Goal: Task Accomplishment & Management: Manage account settings

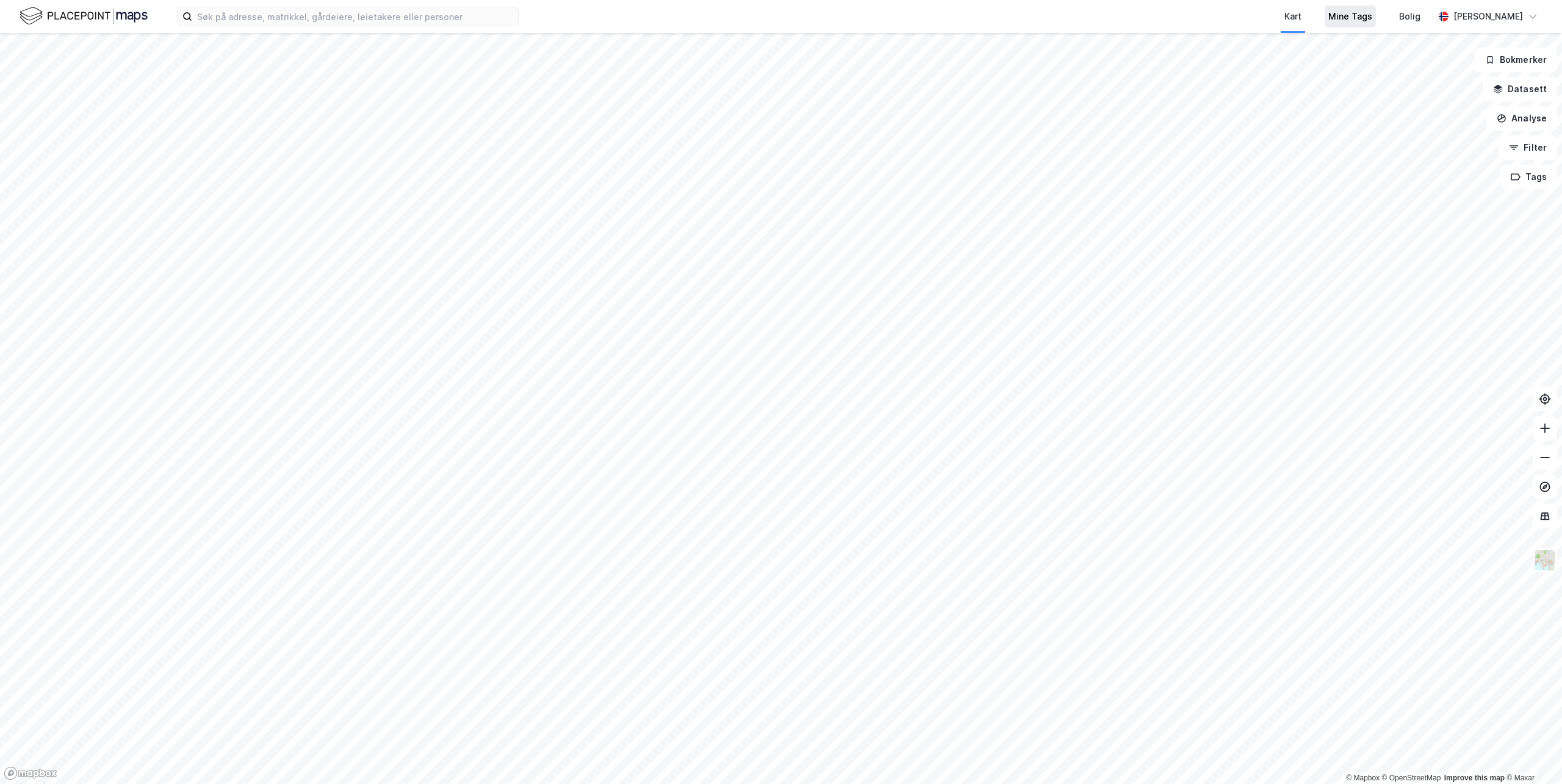
click at [1363, 10] on div "Mine Tags" at bounding box center [1350, 16] width 44 height 14
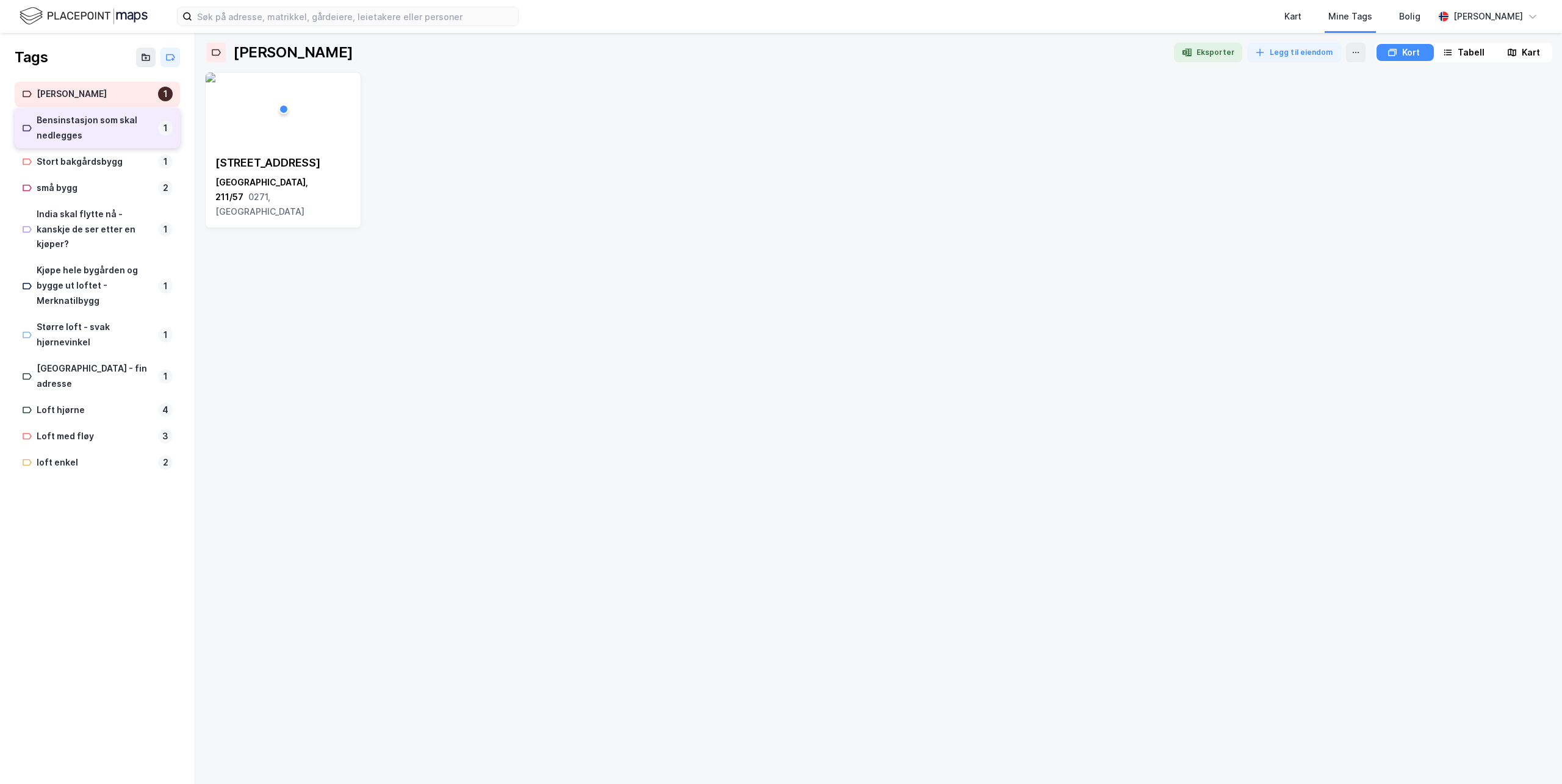
click at [71, 129] on div "Bensinstasjon som skal nedlegges" at bounding box center [95, 128] width 117 height 30
click at [88, 397] on div "Loft hjørne 4" at bounding box center [97, 410] width 165 height 25
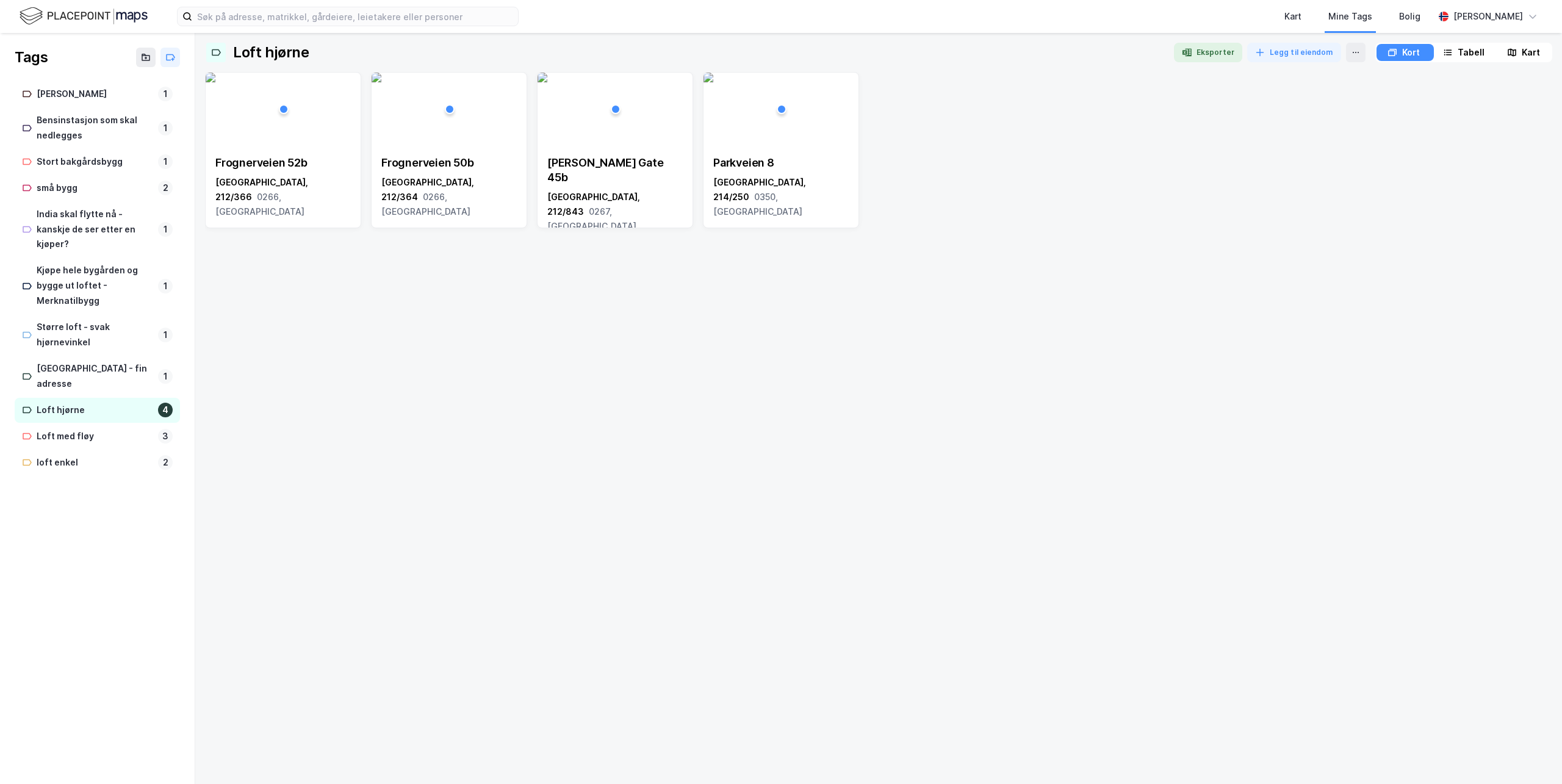
click at [291, 159] on div "Frognerveien 52b" at bounding box center [283, 162] width 136 height 14
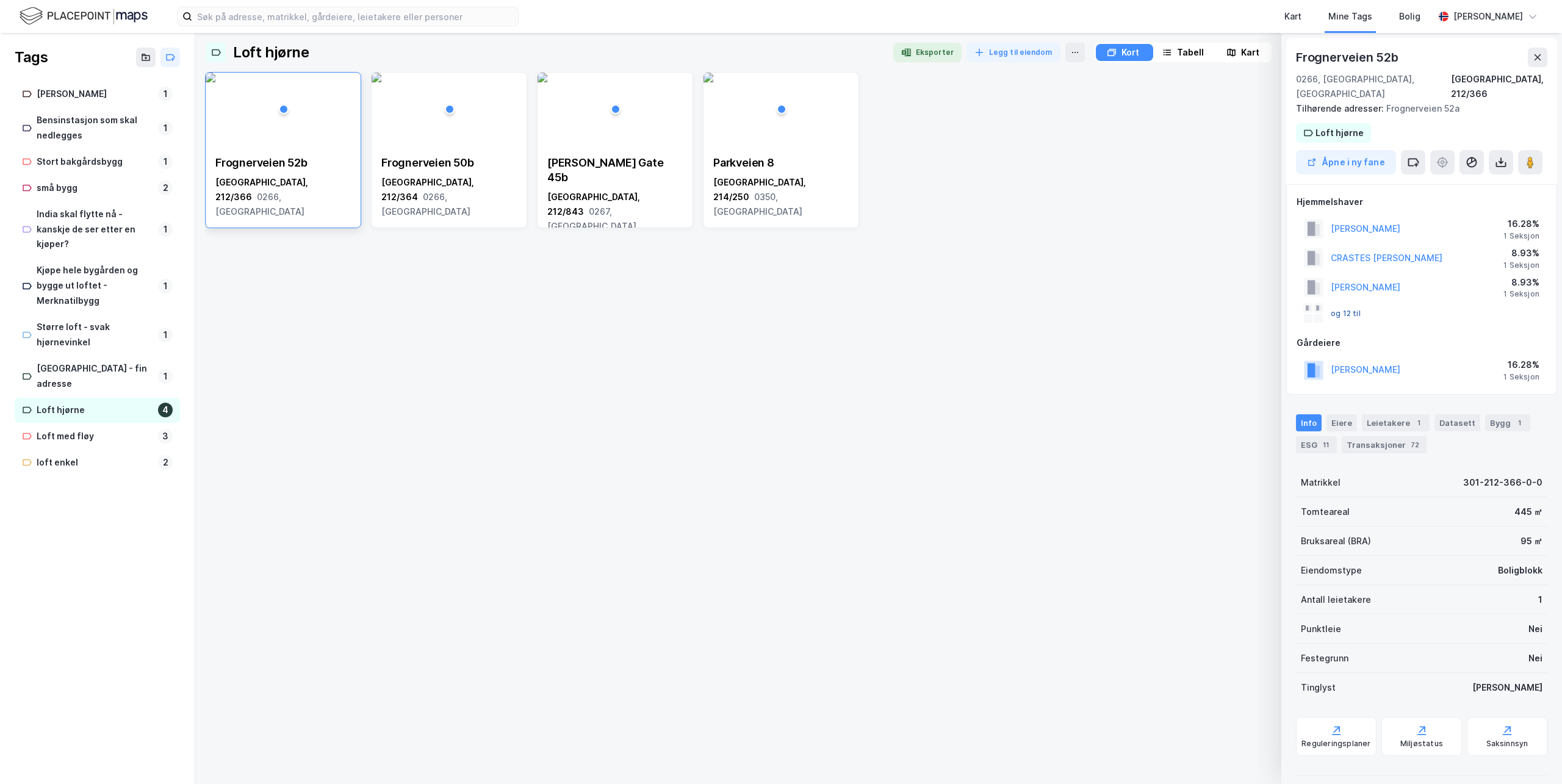
click at [0, 0] on button "og 12 til" at bounding box center [0, 0] width 0 height 0
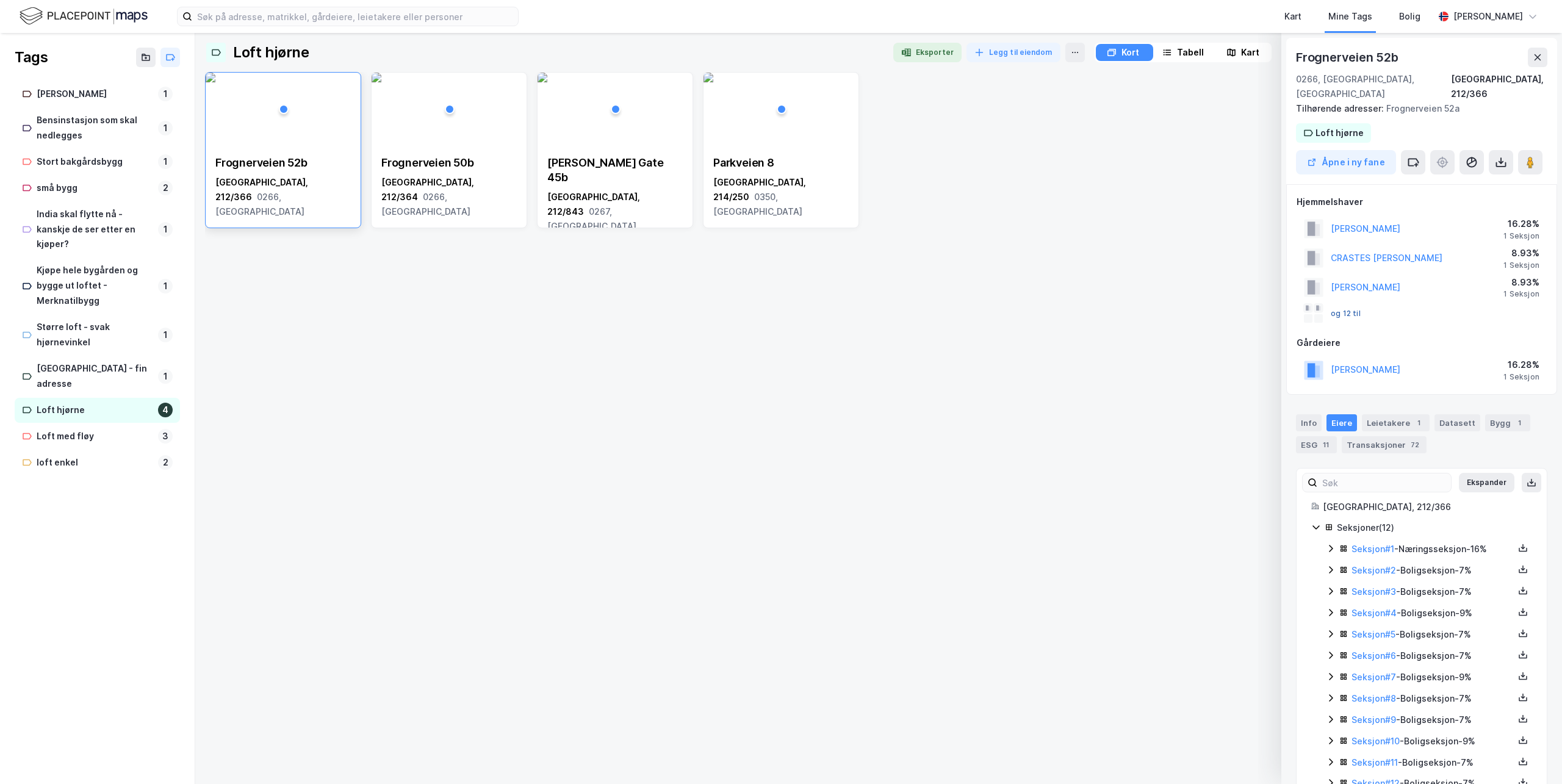
click at [0, 0] on button "og 12 til" at bounding box center [0, 0] width 0 height 0
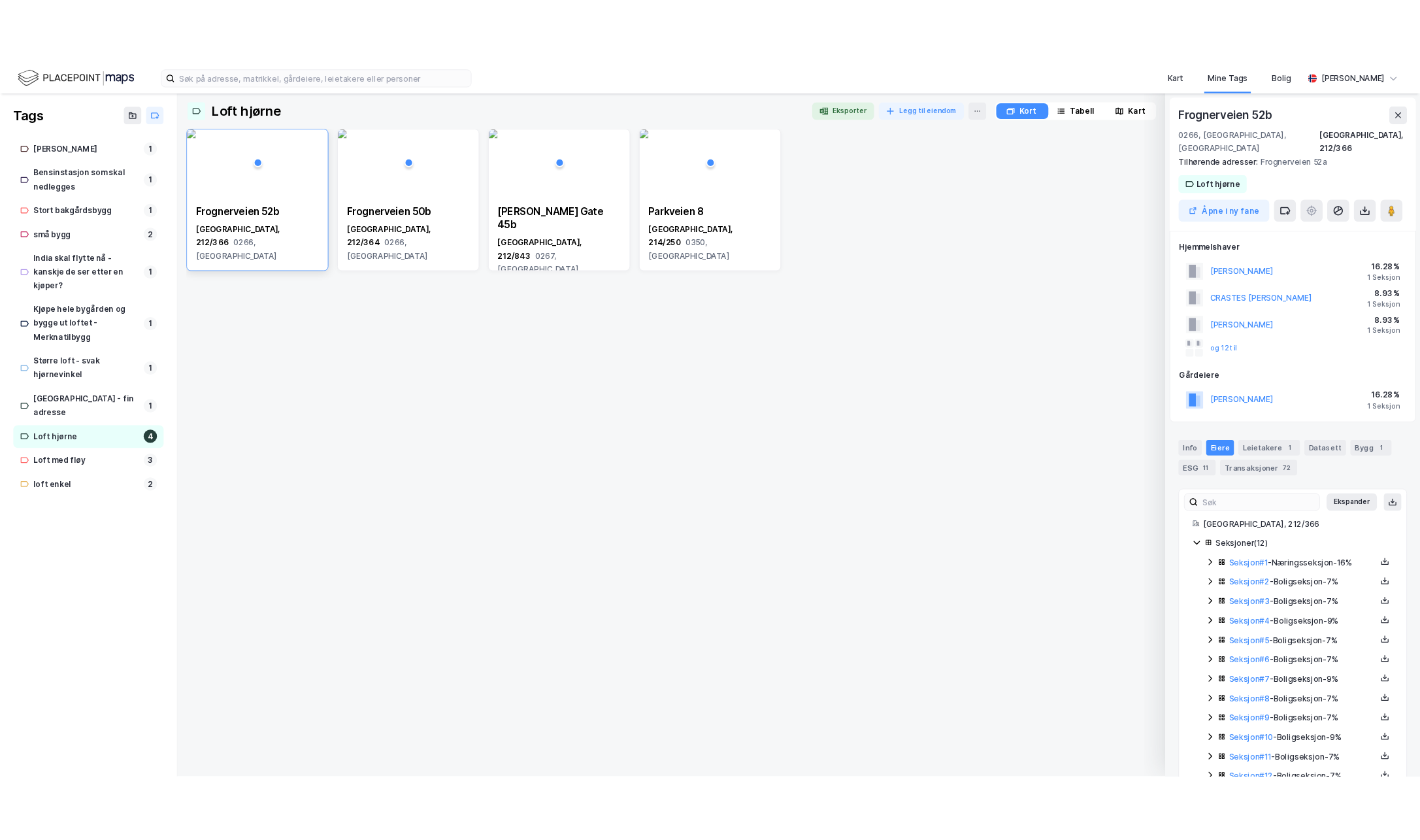
scroll to position [26, 0]
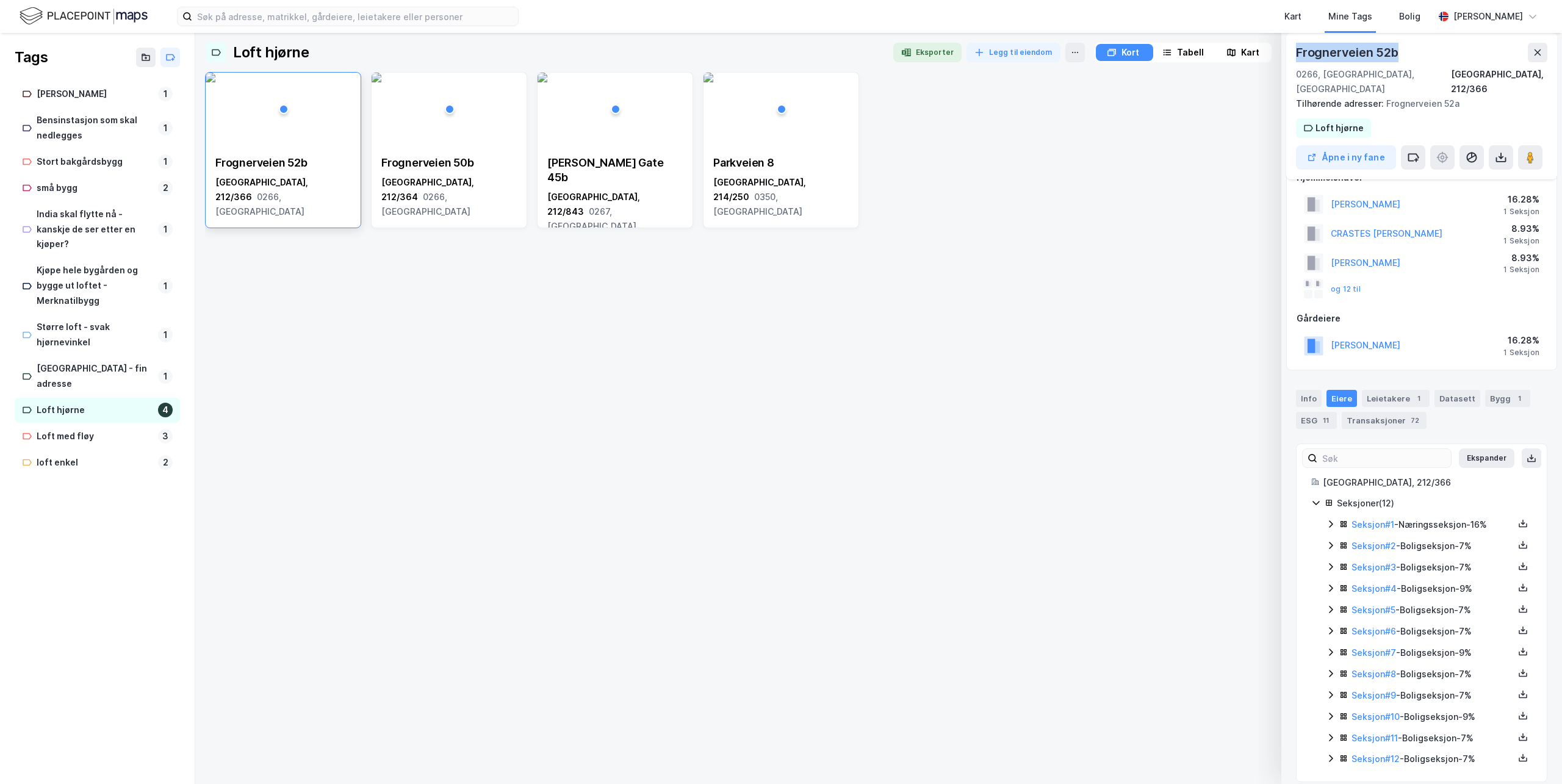
drag, startPoint x: 1400, startPoint y: 54, endPoint x: 1293, endPoint y: 53, distance: 107.0
click at [1293, 53] on div "[STREET_ADDRESS], 212/366 Tilhørende adresser: [STREET_ADDRESS] Loft hjørne Åpn…" at bounding box center [1421, 106] width 271 height 147
click at [215, 82] on img at bounding box center [211, 77] width 10 height 10
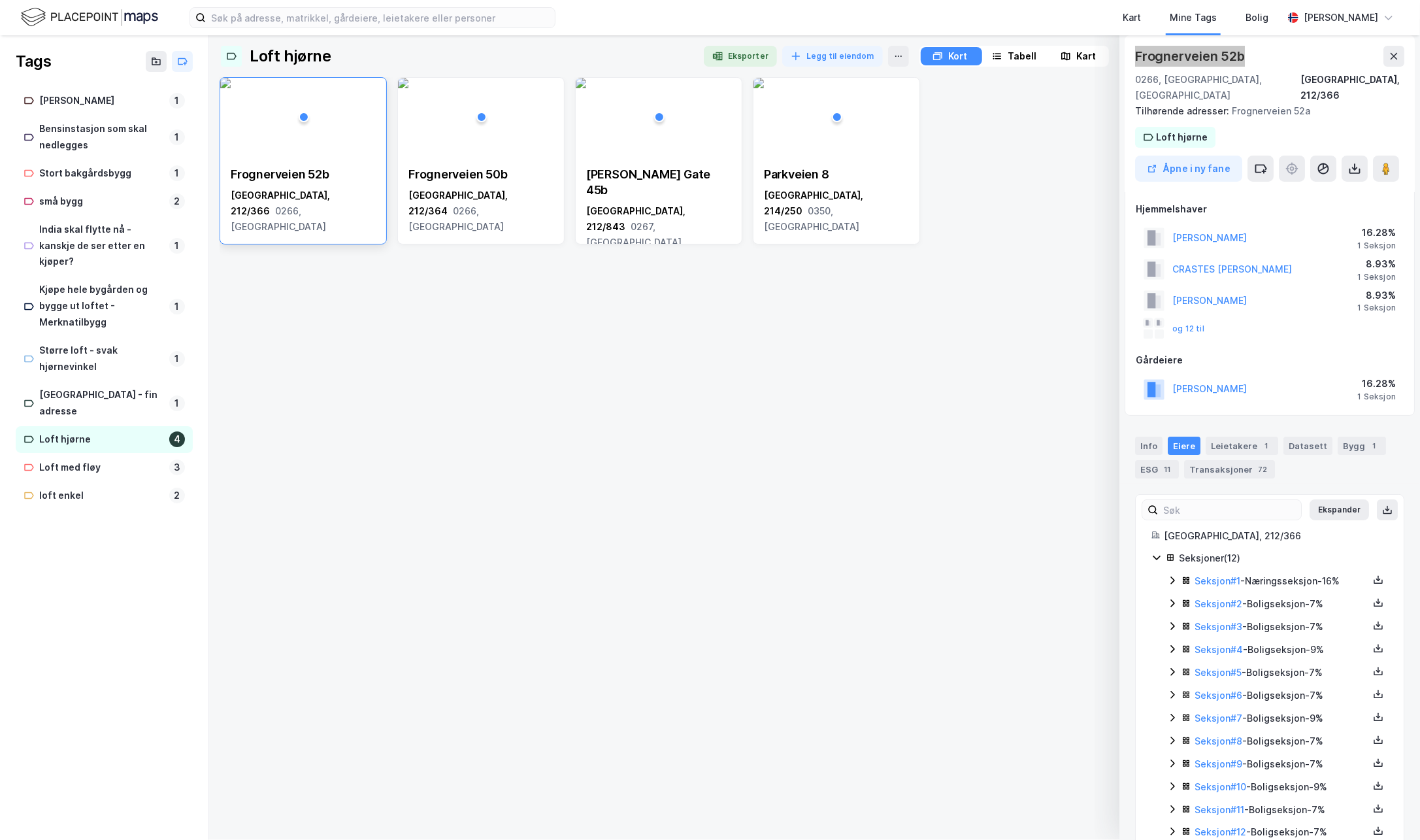
scroll to position [0, 0]
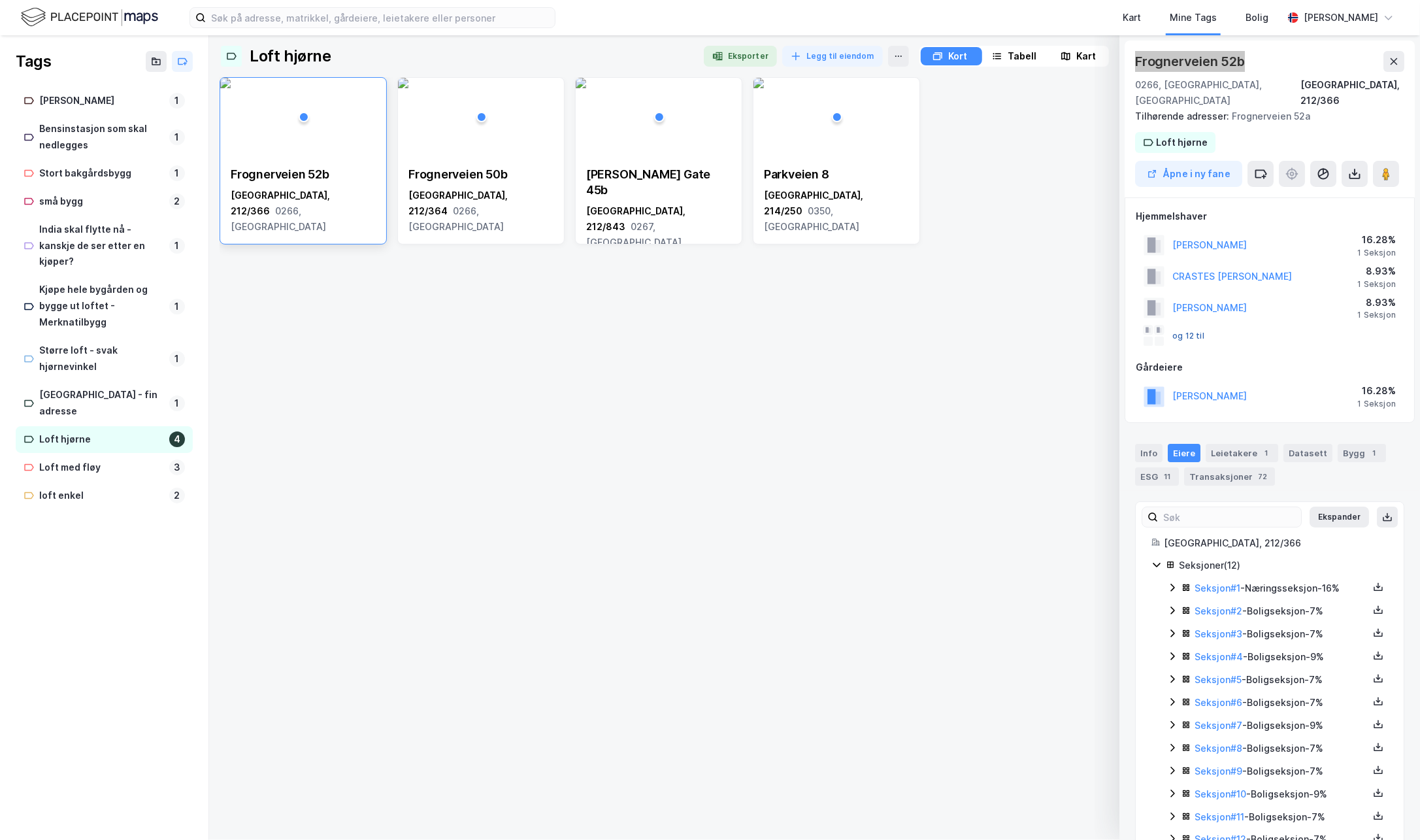
click at [0, 0] on button "og 12 til" at bounding box center [0, 0] width 0 height 0
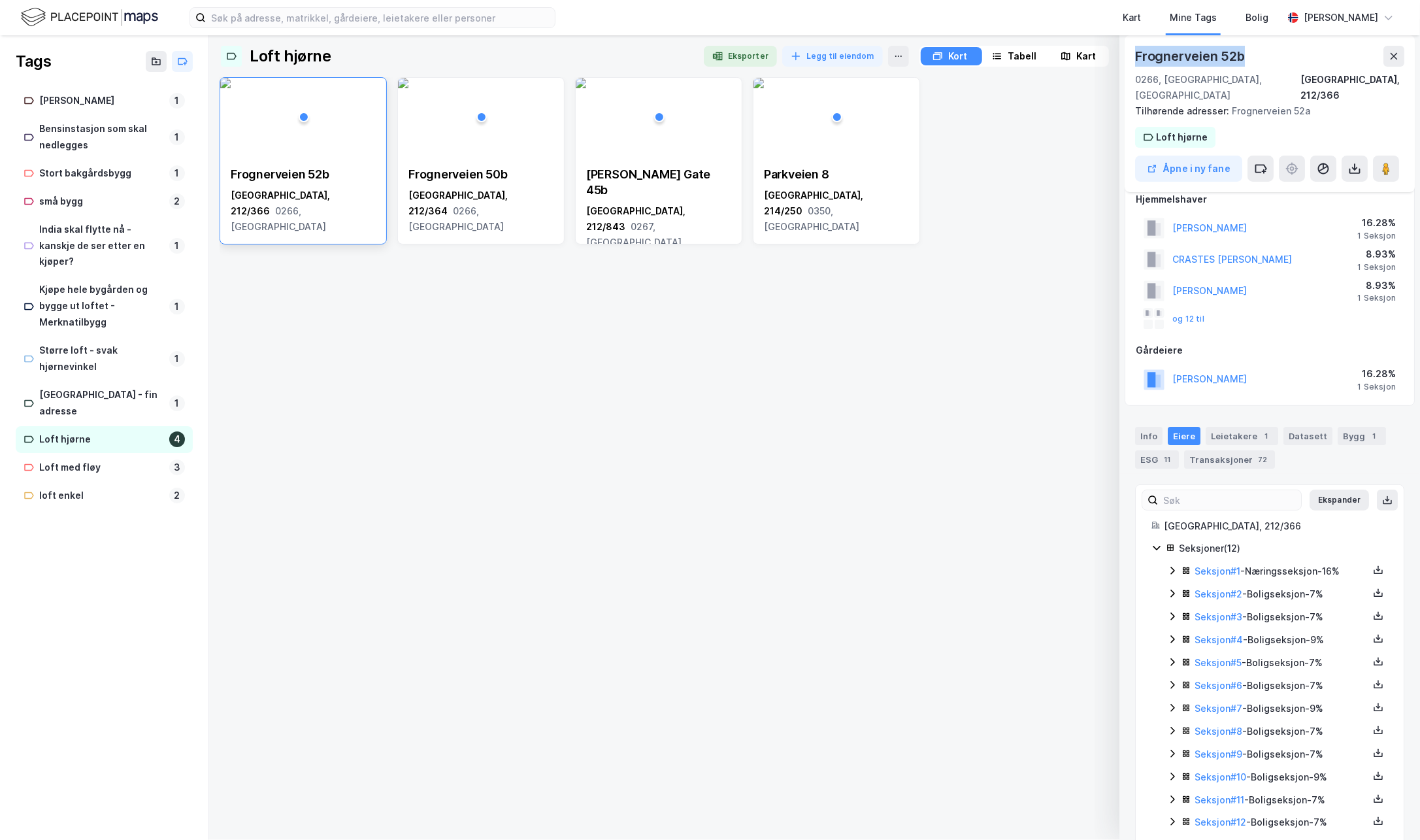
scroll to position [26, 0]
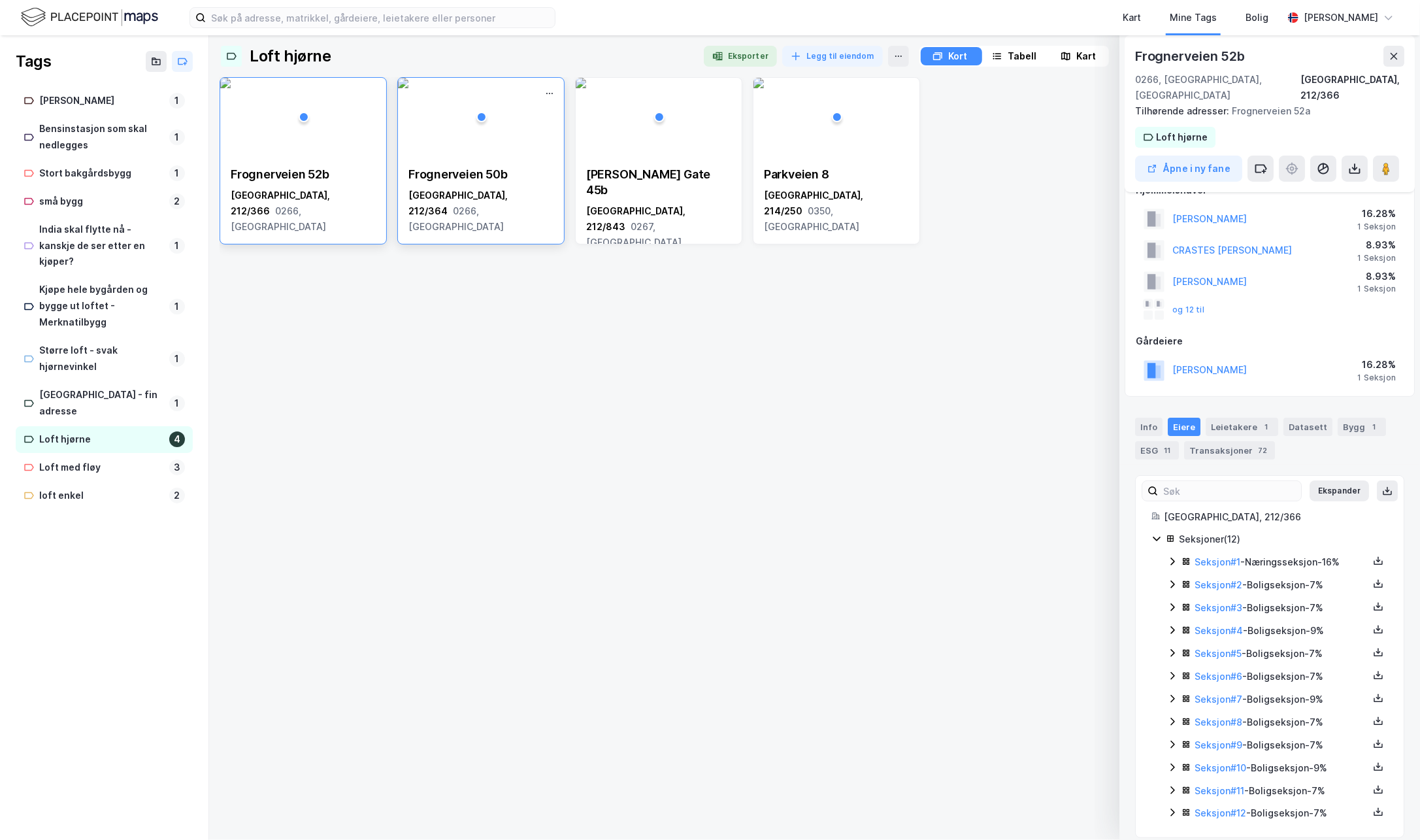
click at [472, 211] on div "[STREET_ADDRESS]" at bounding box center [481, 200] width 166 height 89
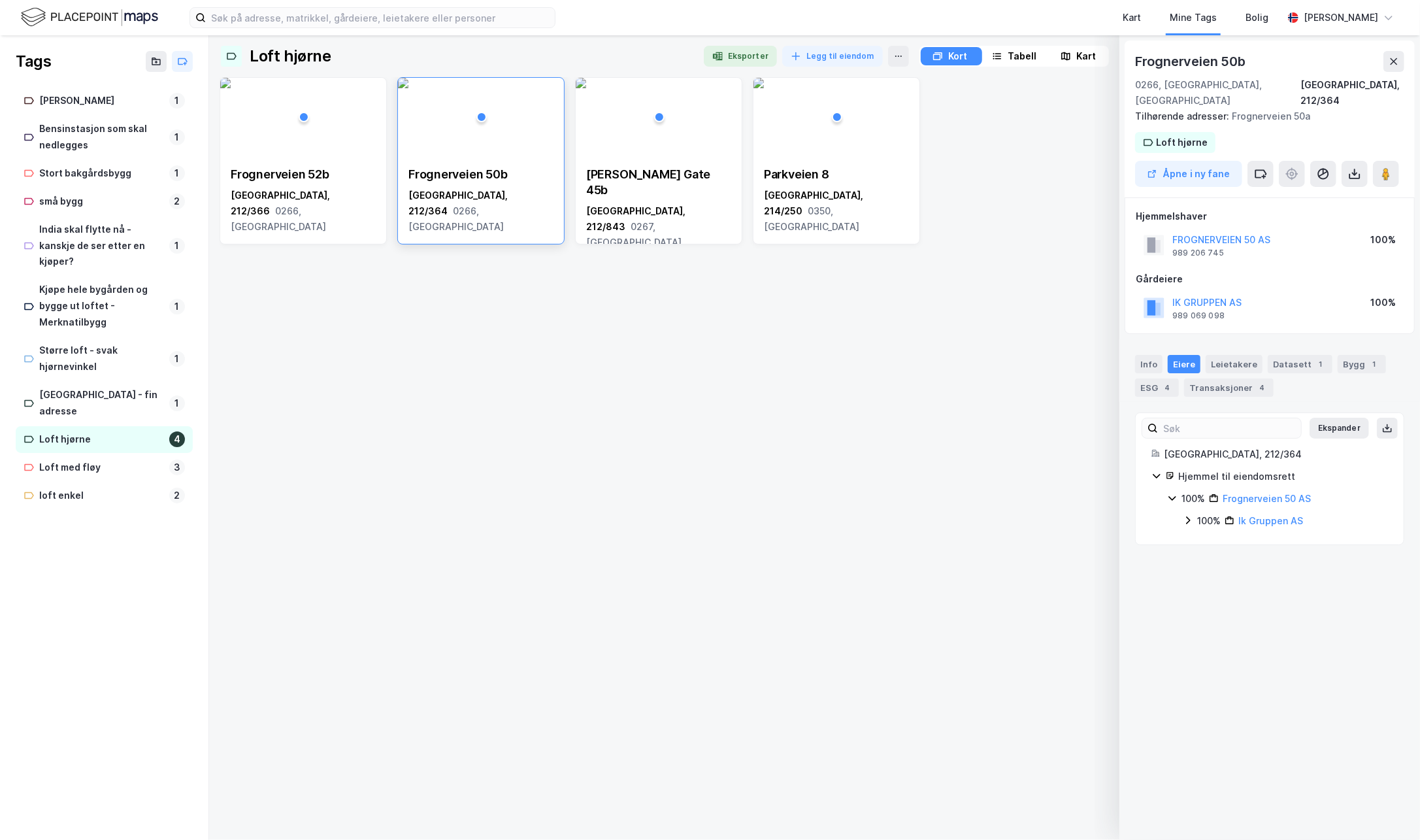
click at [571, 200] on div "[GEOGRAPHIC_DATA][STREET_ADDRESS], 212/366 0266, [GEOGRAPHIC_DATA][STREET_ADDRE…" at bounding box center [814, 161] width 1189 height 167
click at [1076, 60] on div "Kart" at bounding box center [1086, 56] width 20 height 15
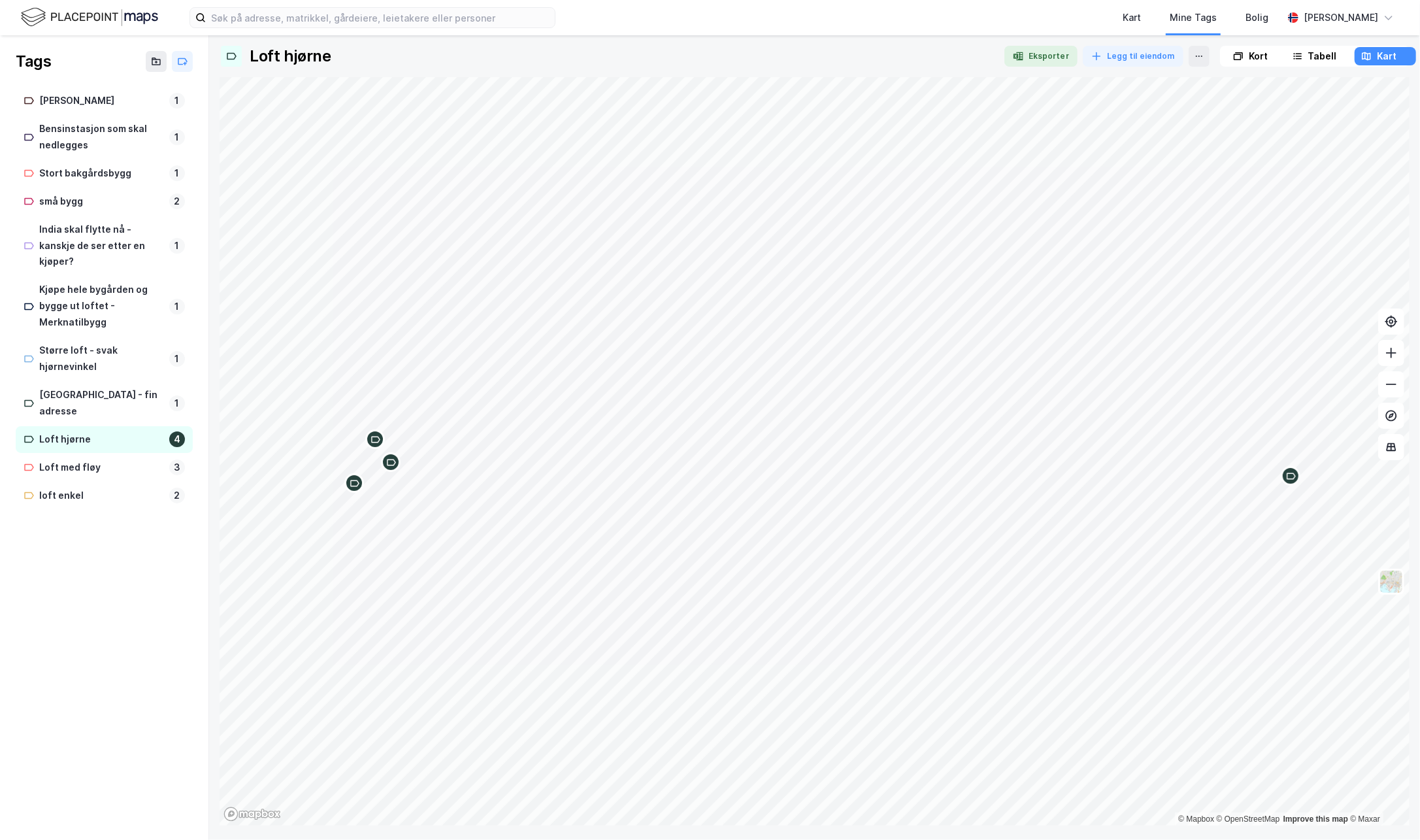
click at [1261, 51] on div "Kort" at bounding box center [1258, 56] width 19 height 15
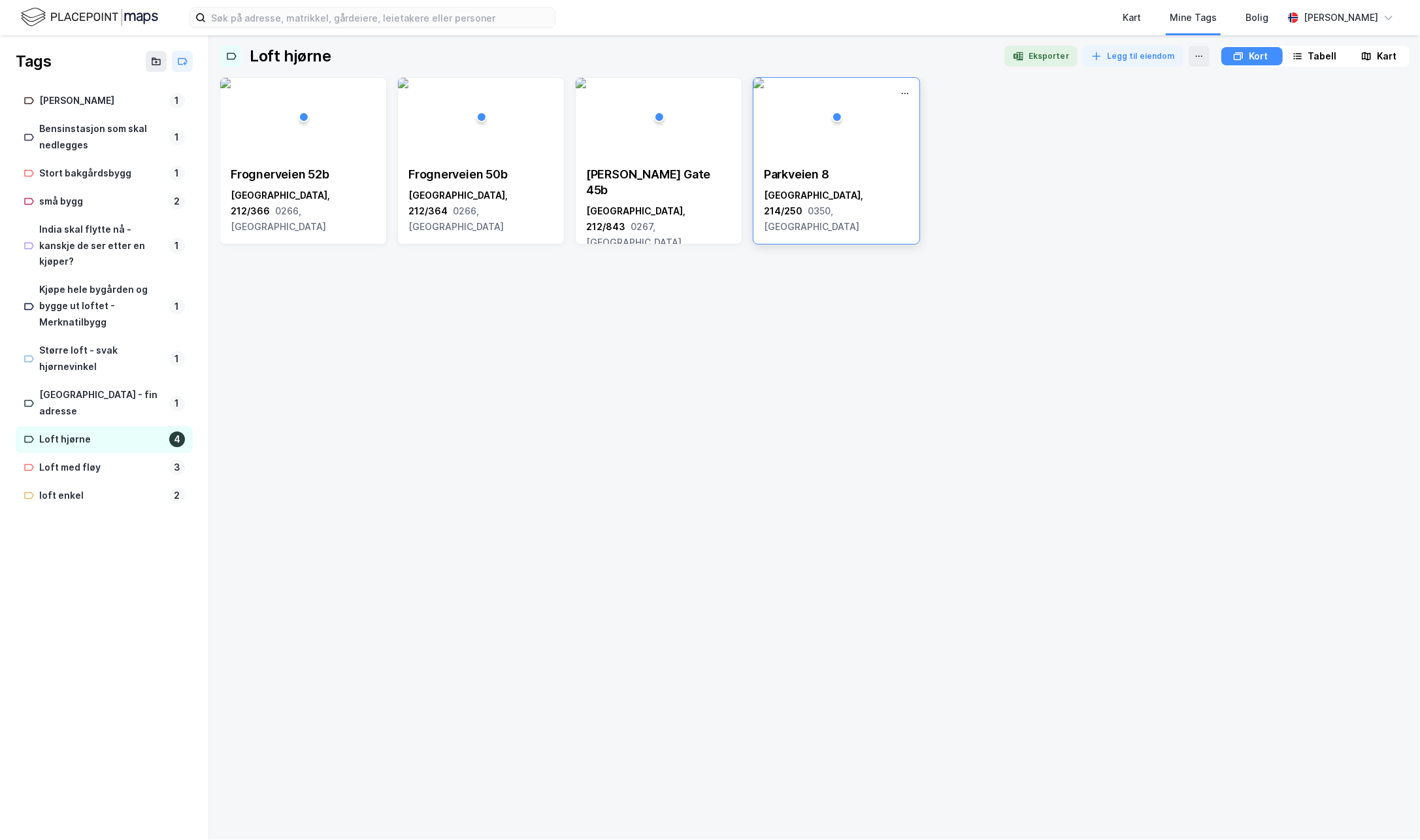
click at [764, 88] on img at bounding box center [758, 83] width 10 height 10
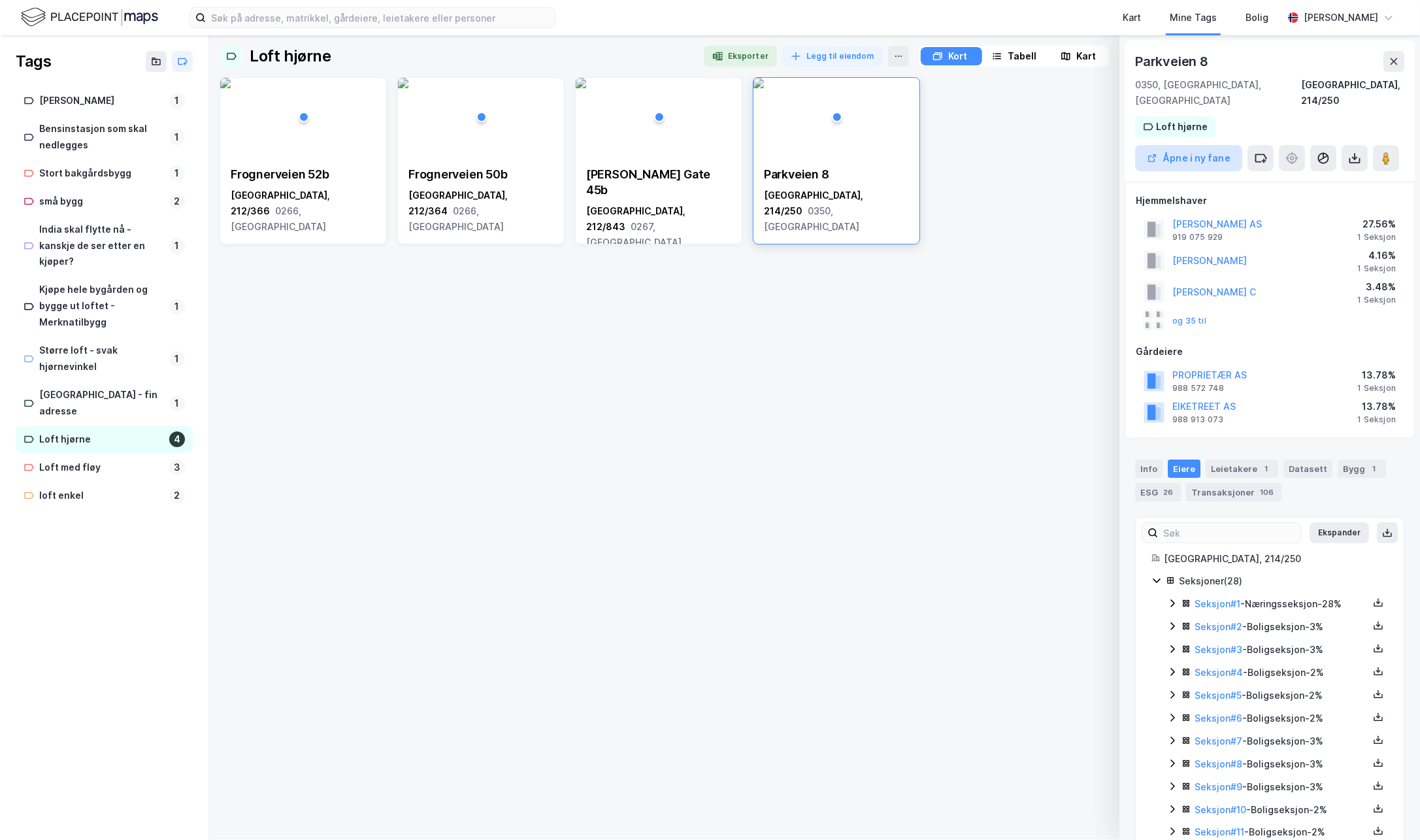
click at [1184, 145] on button "Åpne i ny fane" at bounding box center [1189, 159] width 107 height 26
click at [629, 194] on div "[PERSON_NAME] Gate 45b" at bounding box center [659, 182] width 145 height 32
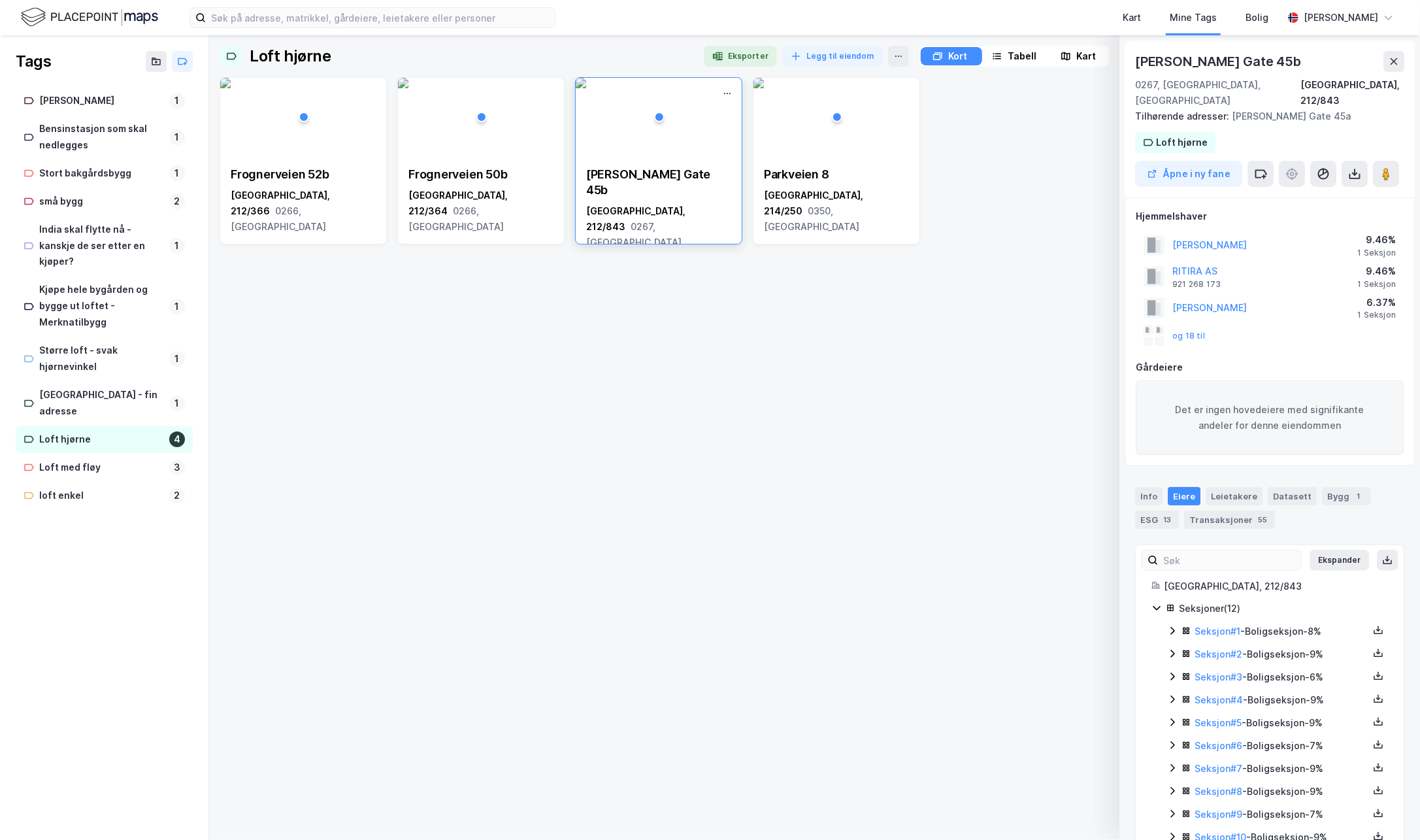
click at [648, 175] on div "[PERSON_NAME] Gate 45b" at bounding box center [659, 182] width 145 height 32
drag, startPoint x: 648, startPoint y: 175, endPoint x: 658, endPoint y: 211, distance: 37.4
click at [658, 211] on div "[GEOGRAPHIC_DATA], 212/843 0267, [GEOGRAPHIC_DATA]" at bounding box center [659, 227] width 145 height 47
click at [1187, 161] on button "Åpne i ny fane" at bounding box center [1189, 174] width 107 height 26
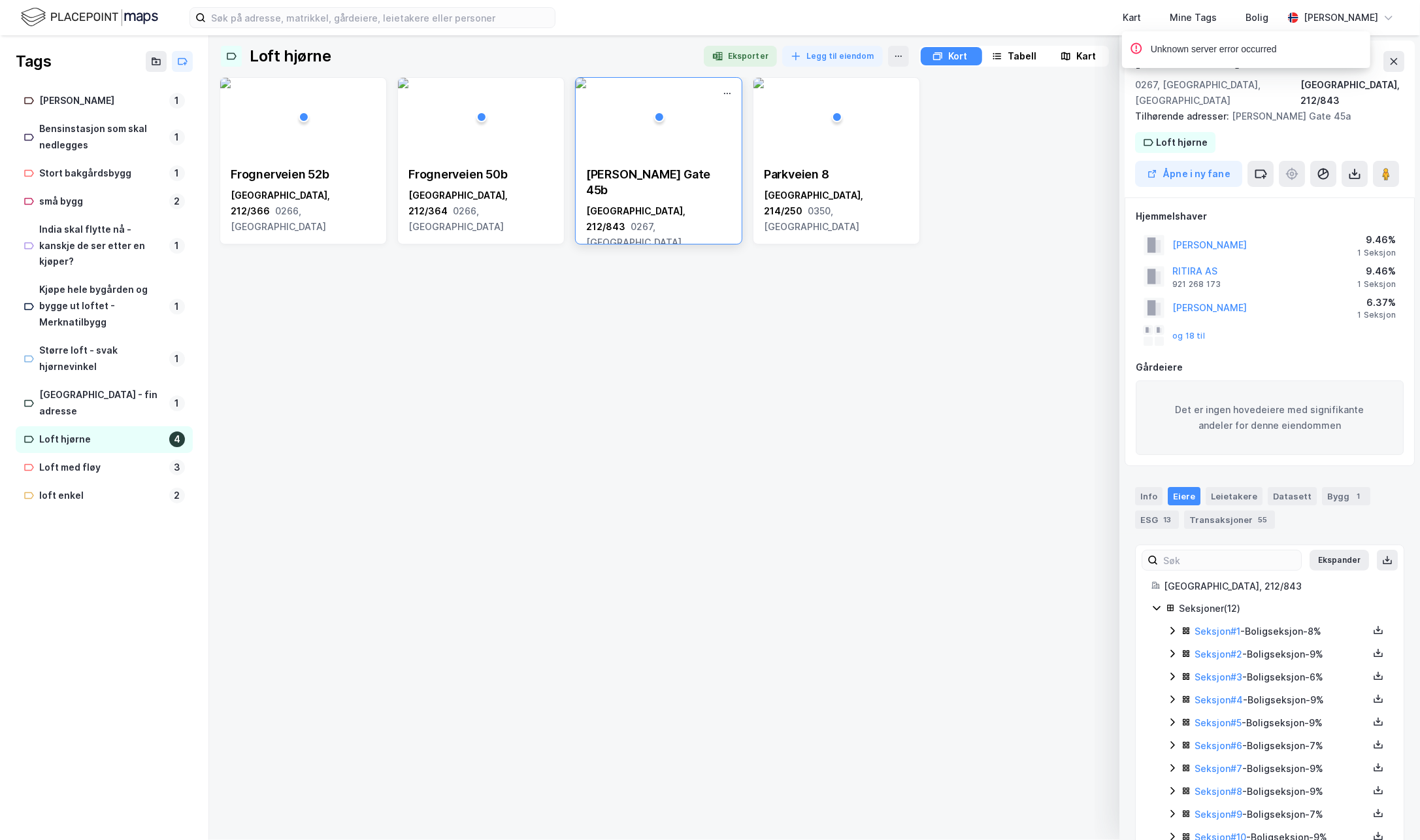
click at [586, 88] on img at bounding box center [581, 83] width 10 height 10
click at [1317, 167] on icon at bounding box center [1323, 174] width 13 height 13
click at [1081, 56] on div "Kart" at bounding box center [1086, 56] width 20 height 15
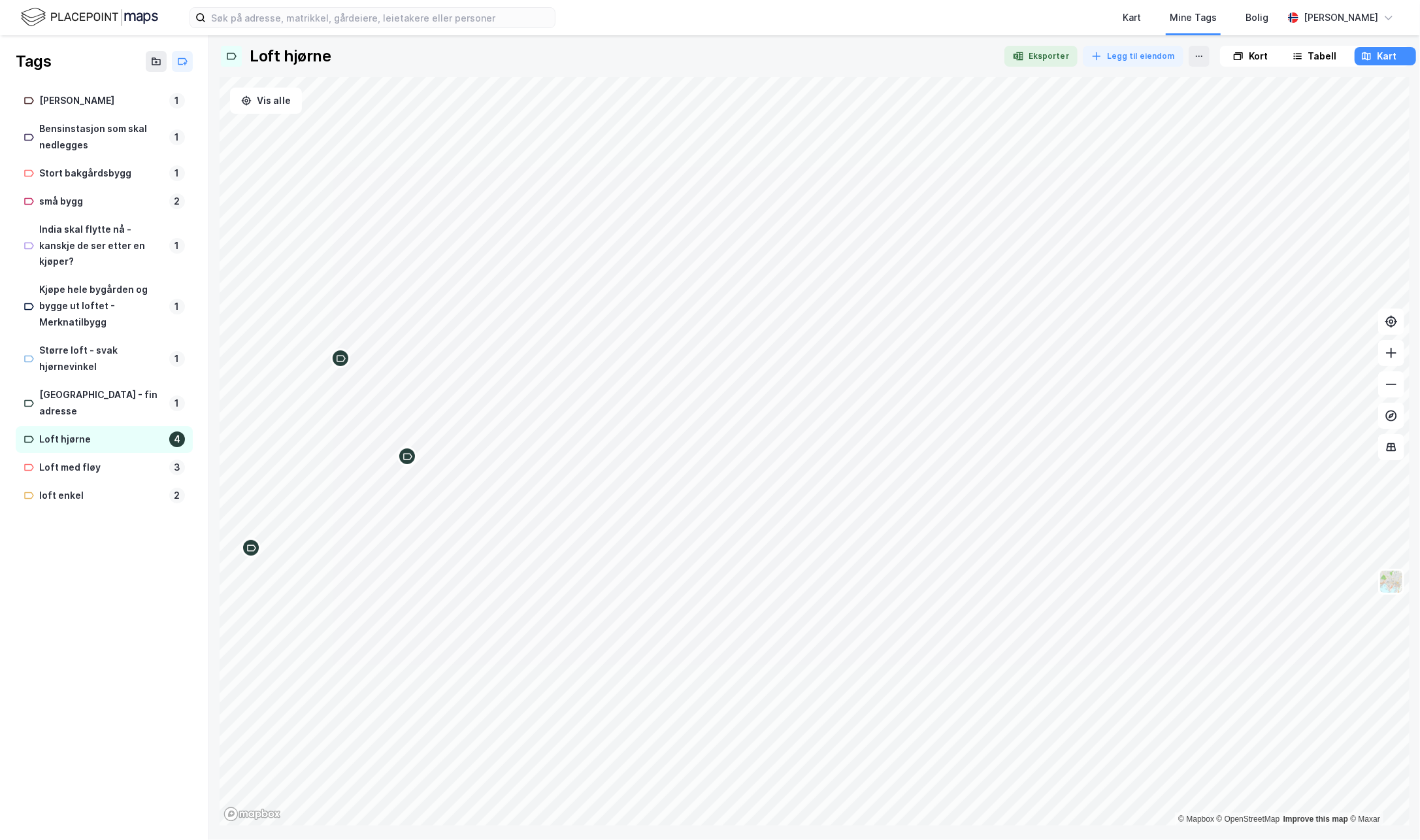
click at [405, 460] on icon "Map marker" at bounding box center [407, 456] width 10 height 10
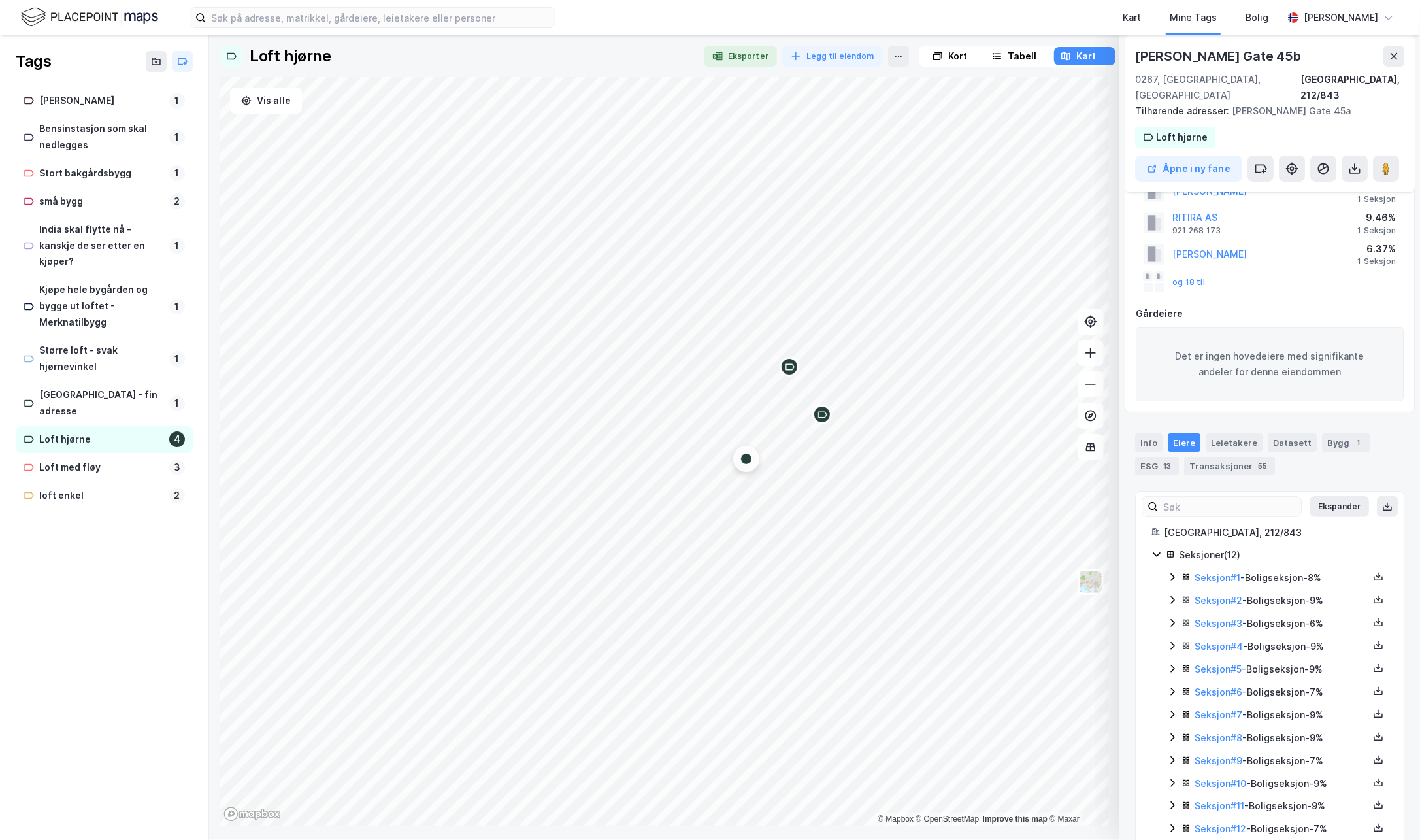
scroll to position [69, 0]
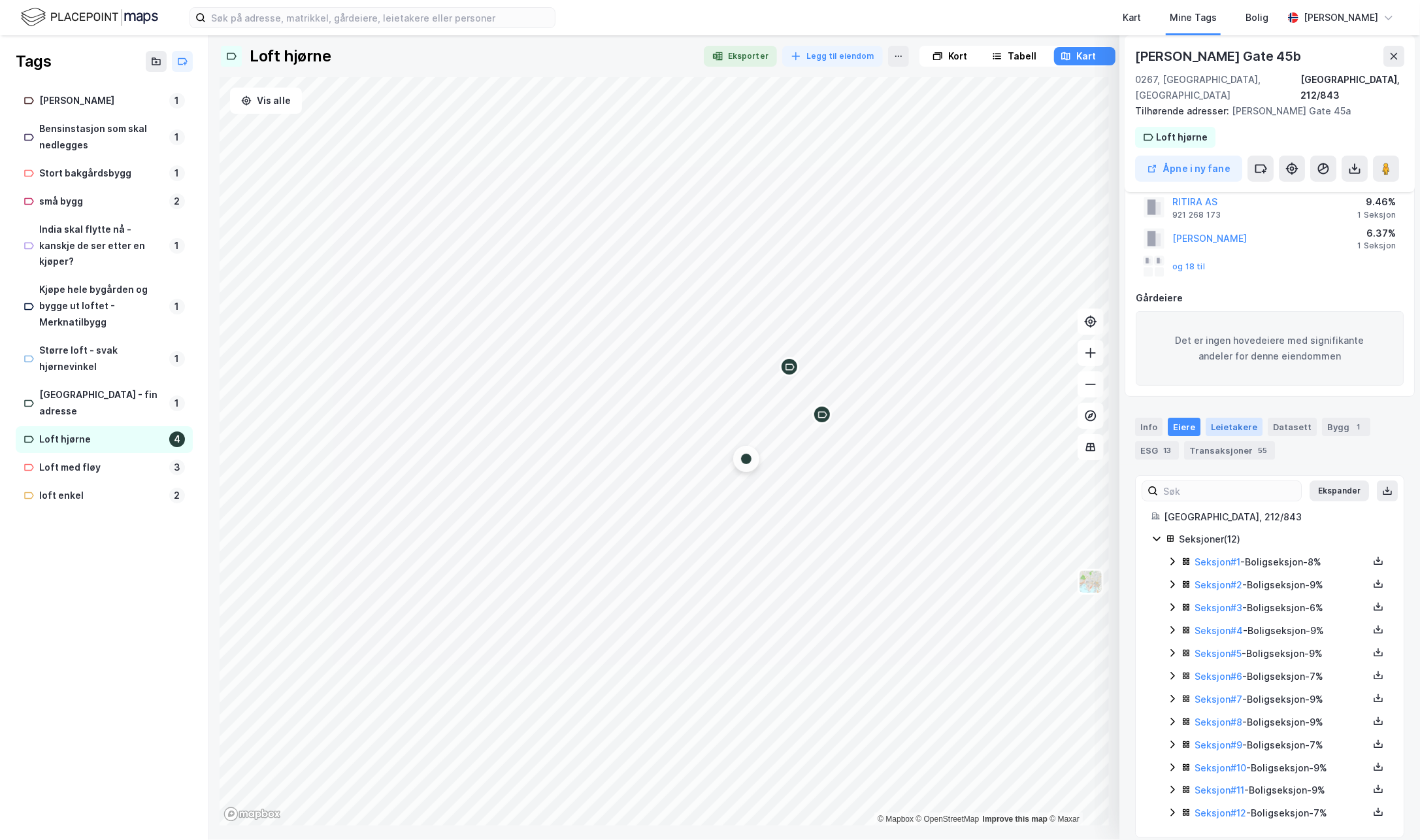
click at [1216, 418] on div "Leietakere" at bounding box center [1234, 427] width 57 height 18
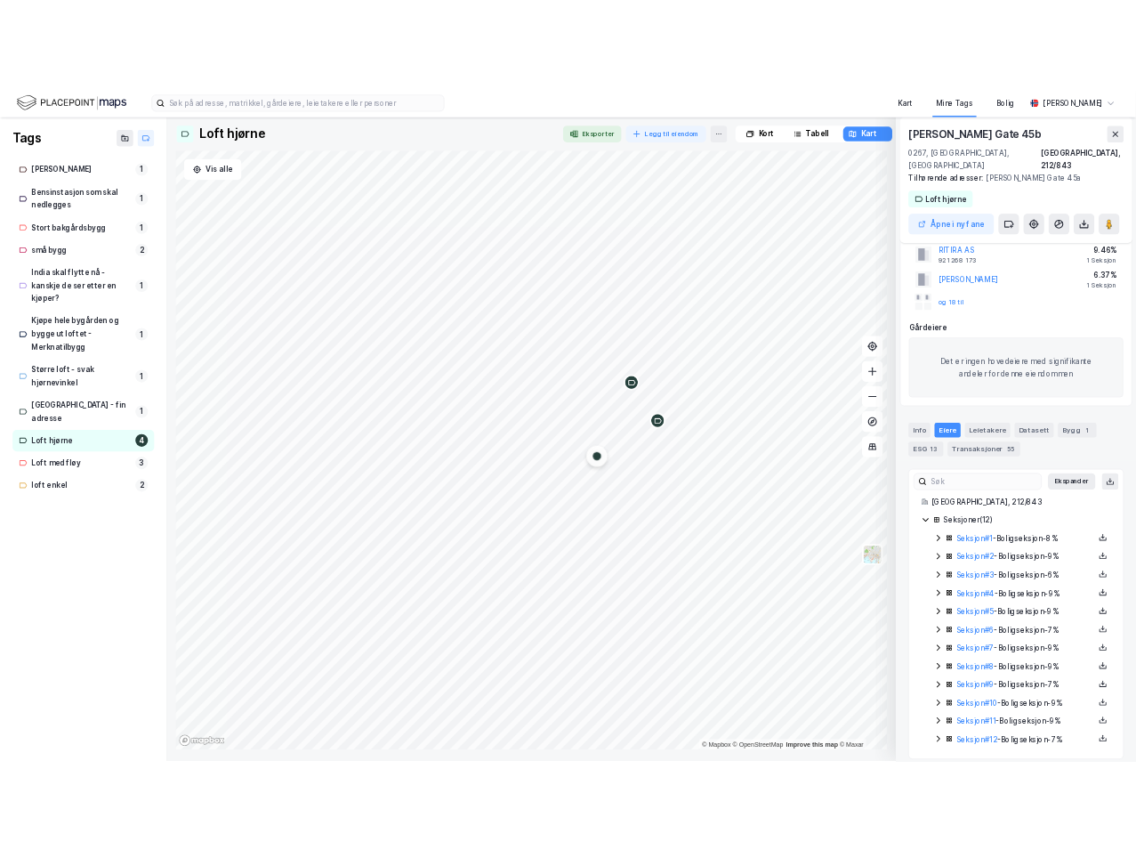
scroll to position [0, 0]
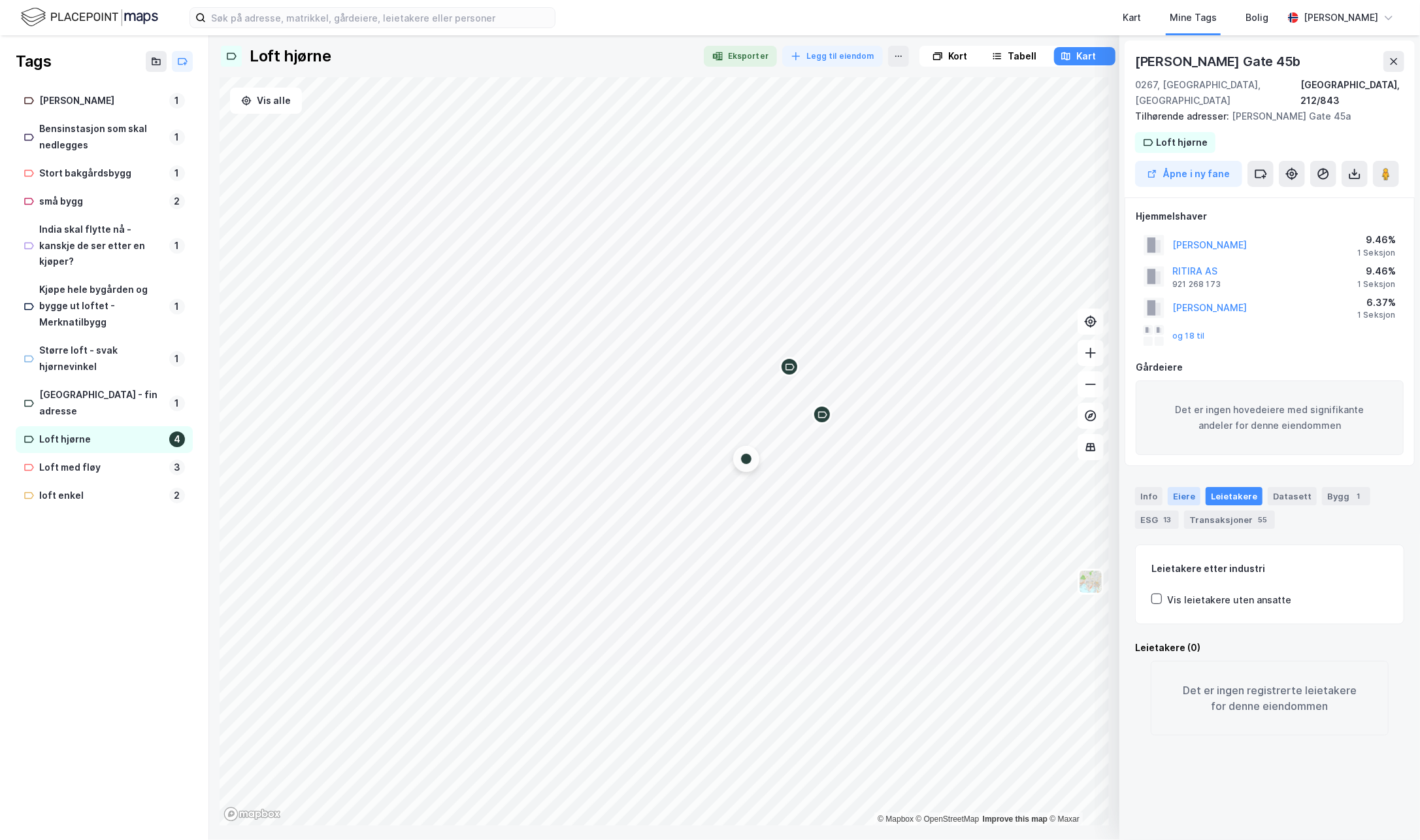
click at [1180, 487] on div "Eiere" at bounding box center [1184, 496] width 32 height 18
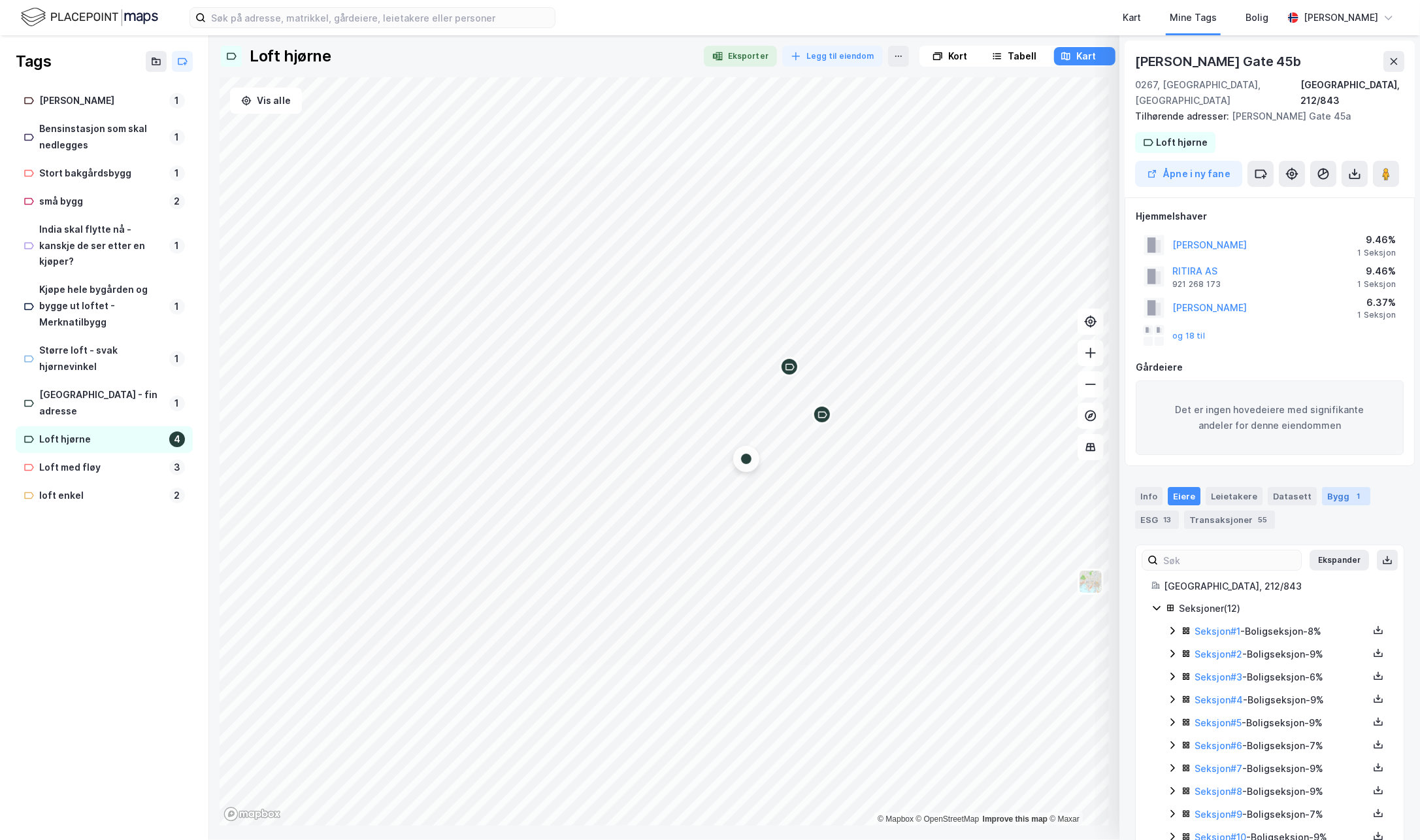
click at [1329, 487] on div "Bygg 1" at bounding box center [1346, 496] width 48 height 18
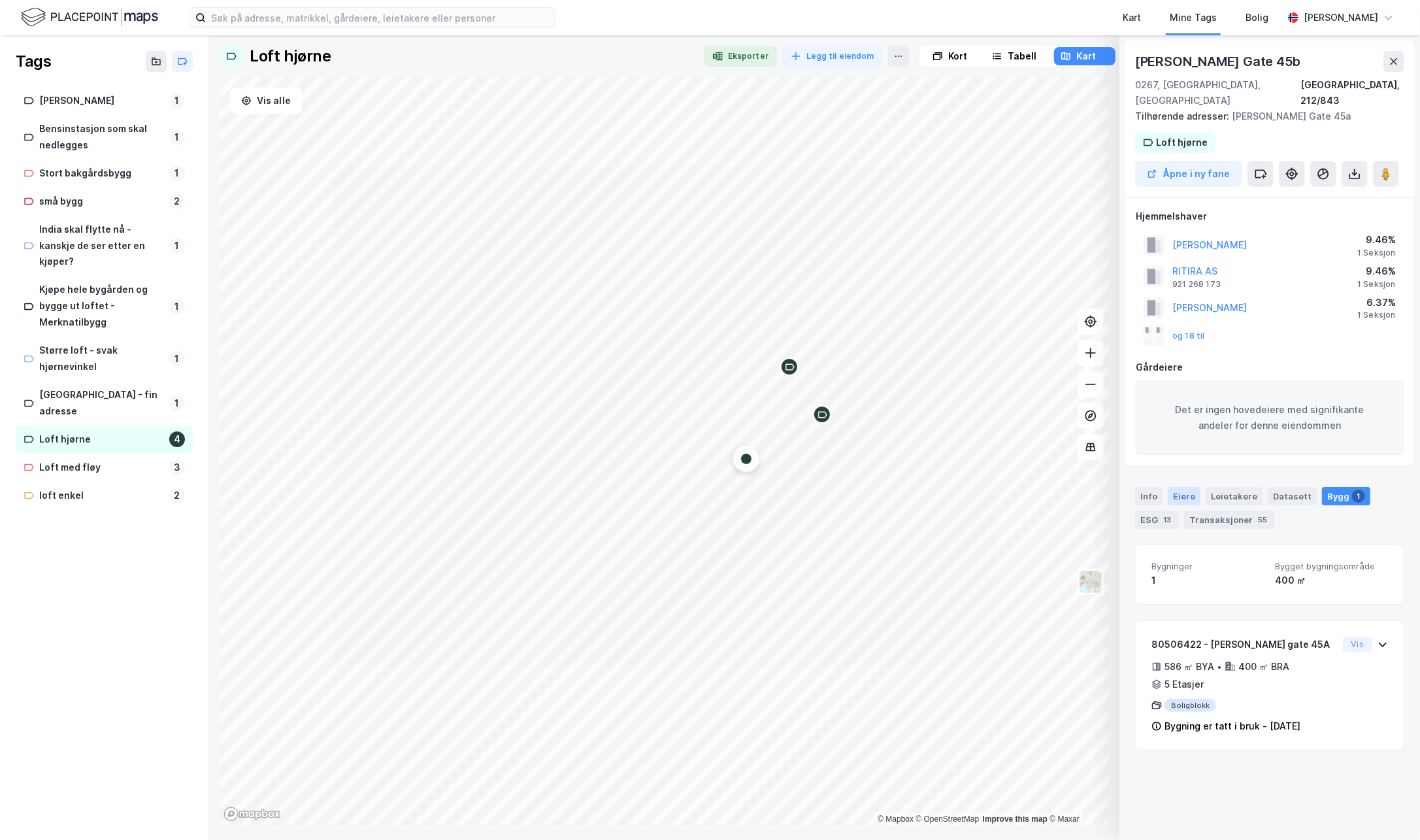
click at [1168, 487] on div "Eiere" at bounding box center [1184, 496] width 32 height 18
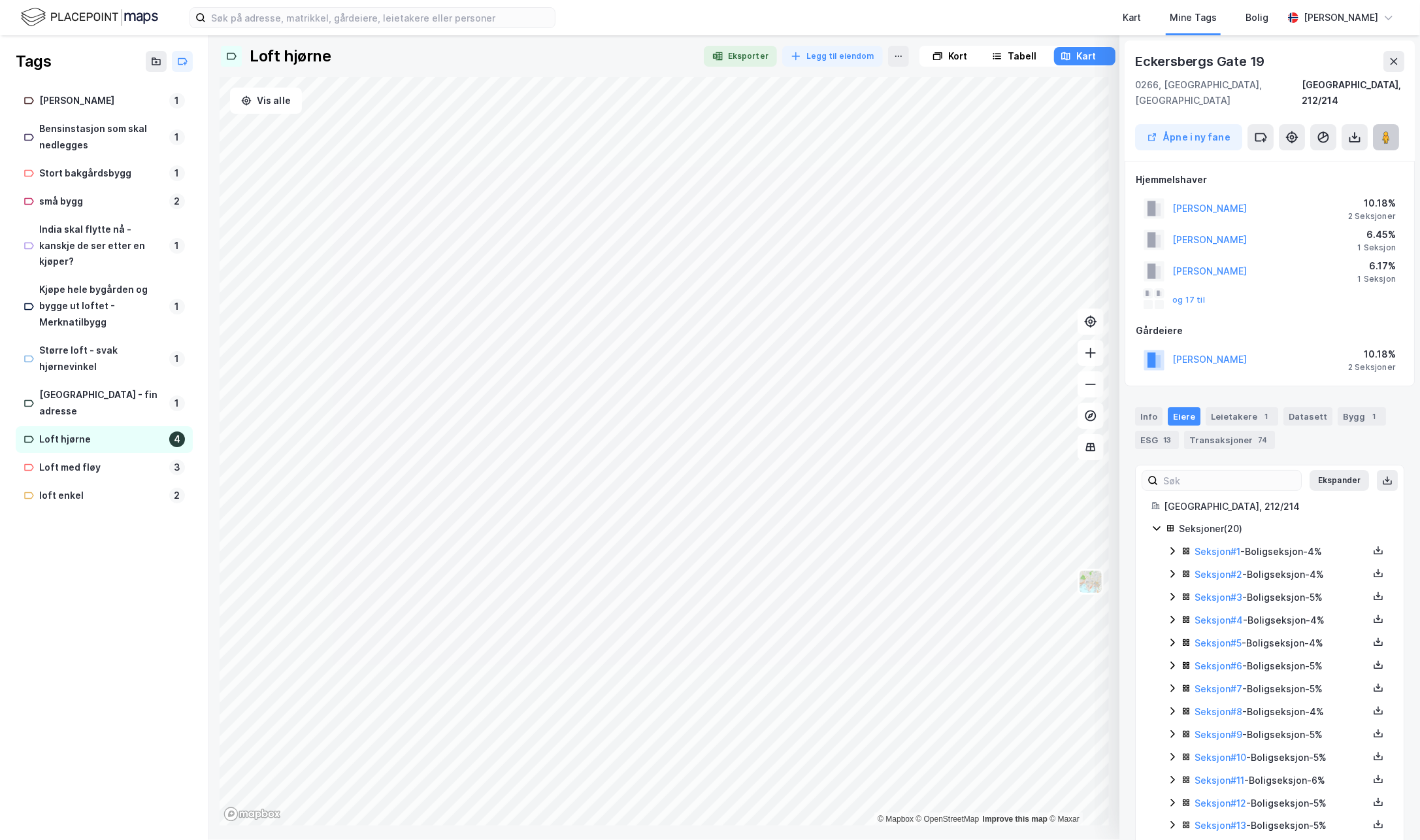
click at [1383, 124] on button at bounding box center [1386, 137] width 26 height 26
click at [1385, 131] on image at bounding box center [1385, 137] width 8 height 13
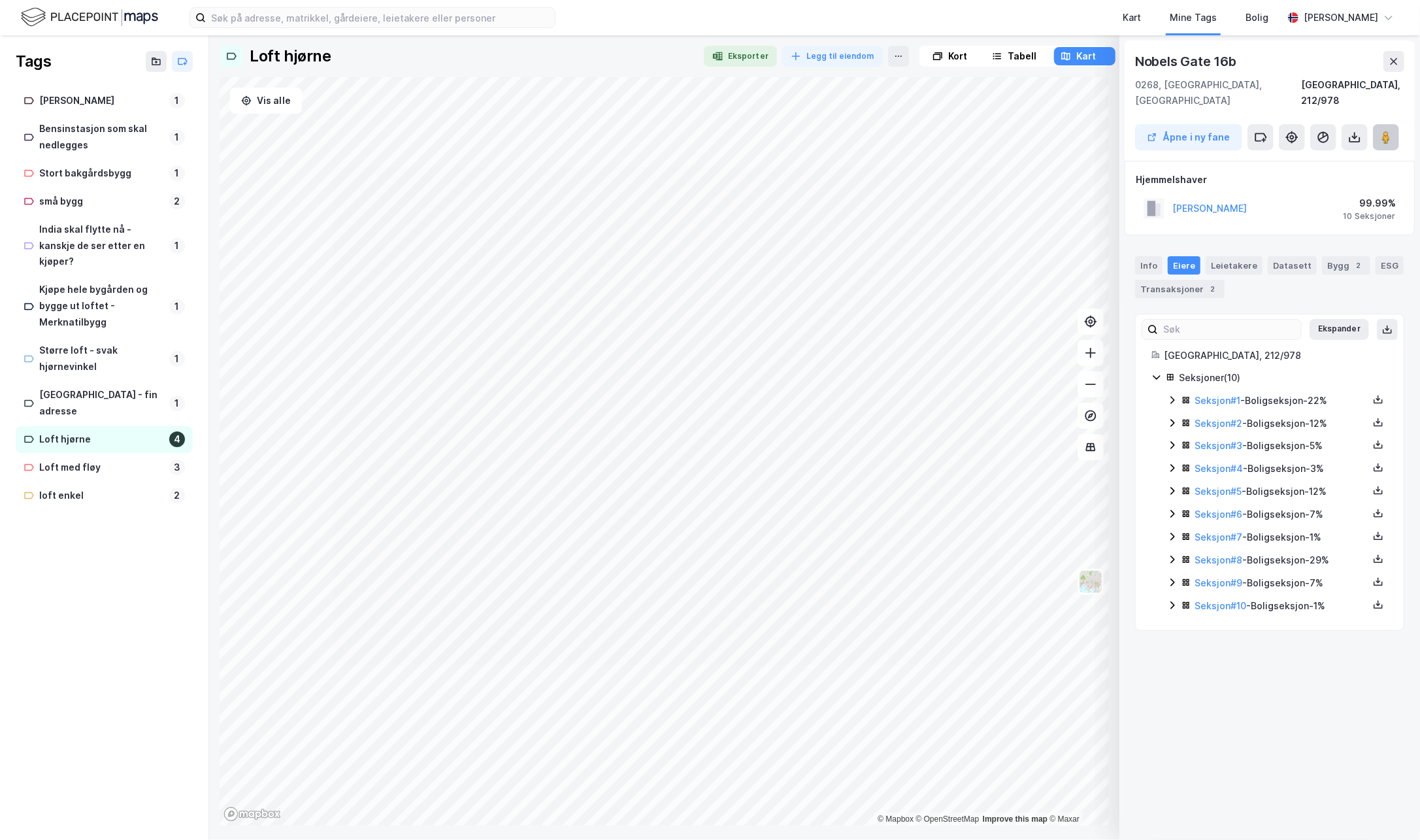
click at [1387, 131] on image at bounding box center [1385, 137] width 8 height 13
click at [808, 54] on button "Legg til eiendom" at bounding box center [832, 56] width 101 height 21
click at [645, 125] on div "Søk Lim inn matrikkelnøkler" at bounding box center [715, 103] width 314 height 52
click at [695, 117] on input at bounding box center [723, 113] width 297 height 20
click at [1172, 124] on button "Åpne i ny fane" at bounding box center [1189, 137] width 107 height 26
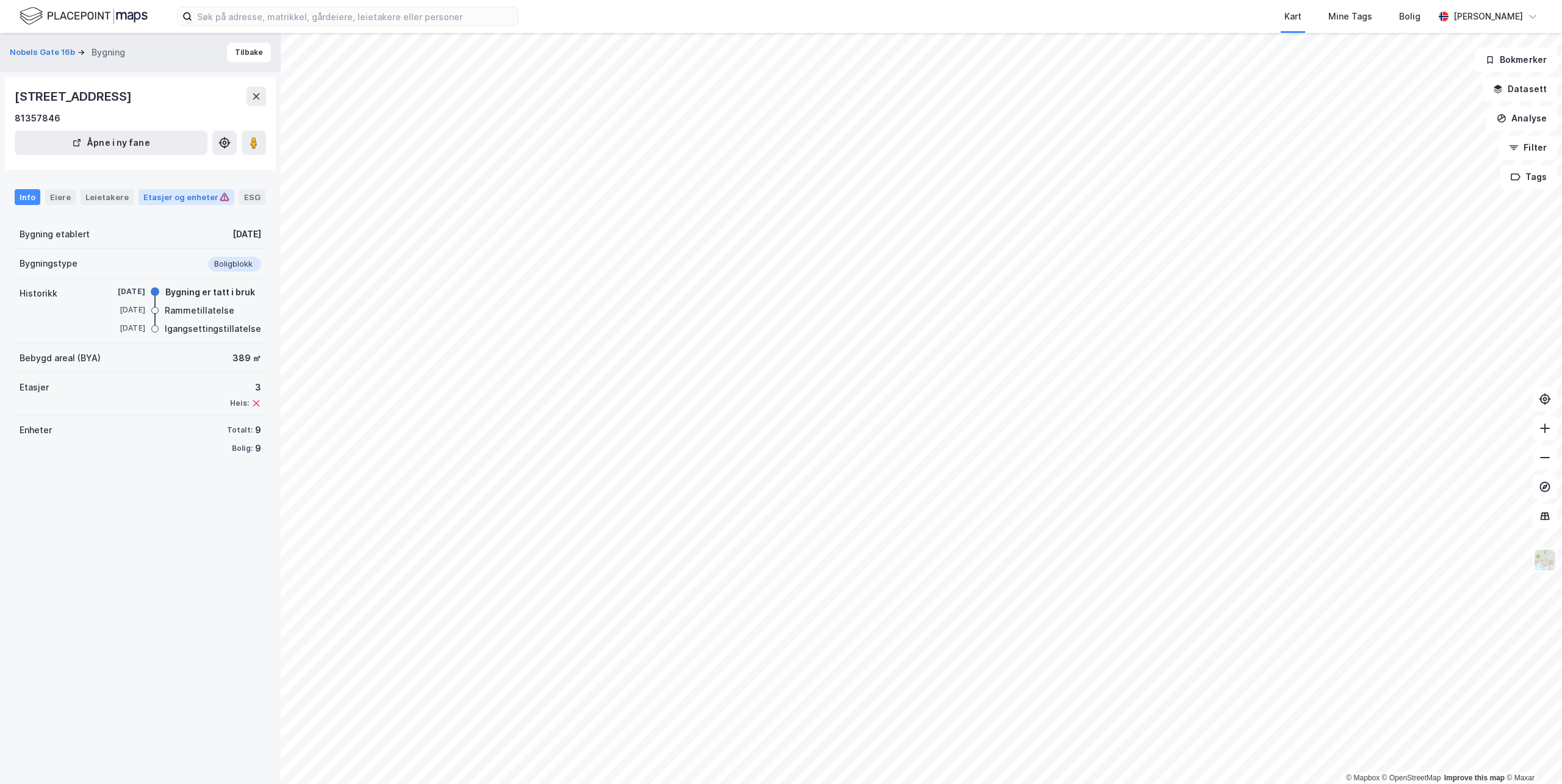
click at [171, 200] on div "Etasjer og enheter" at bounding box center [186, 197] width 86 height 11
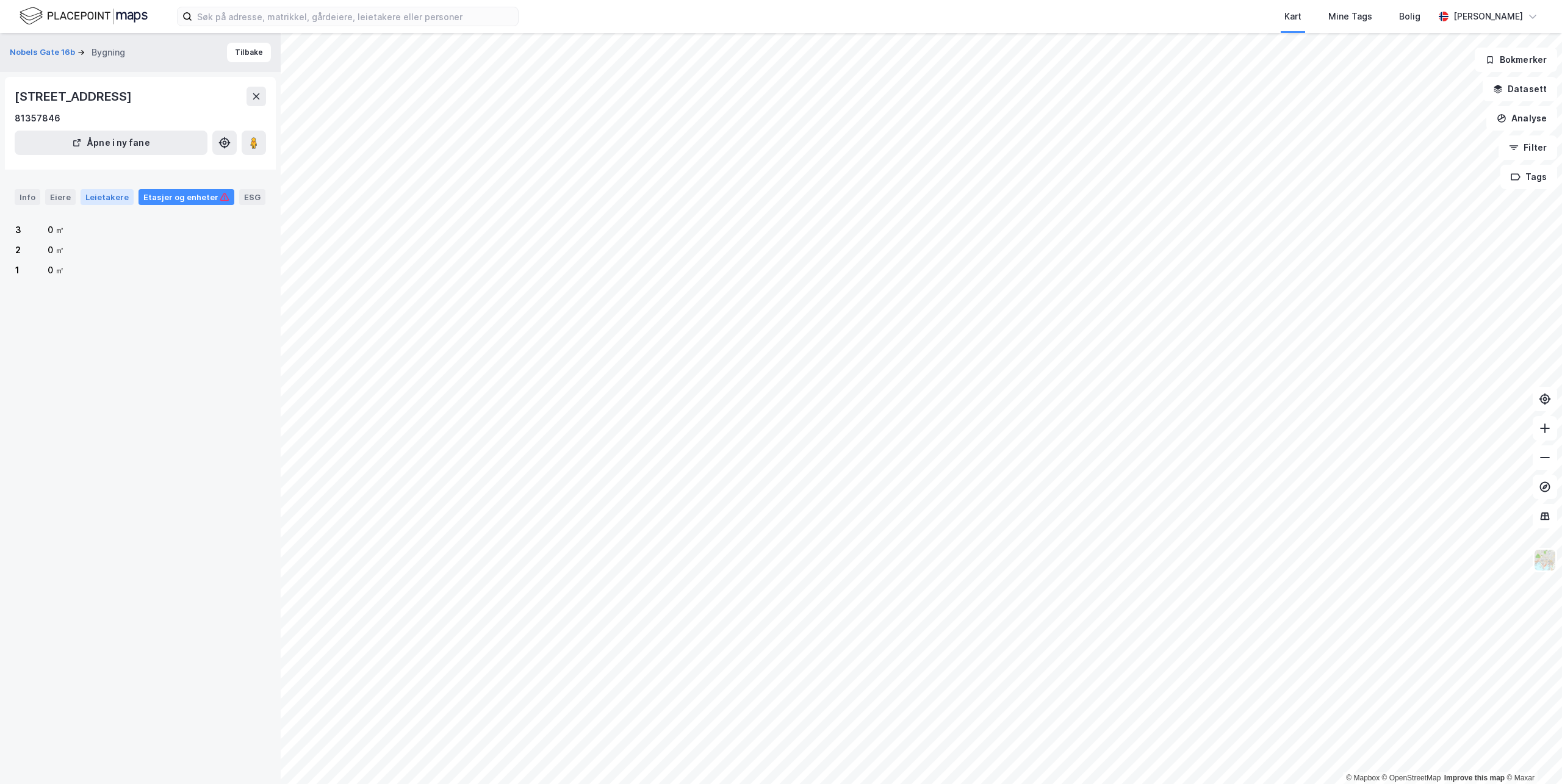
click at [106, 194] on div "Leietakere" at bounding box center [106, 197] width 53 height 16
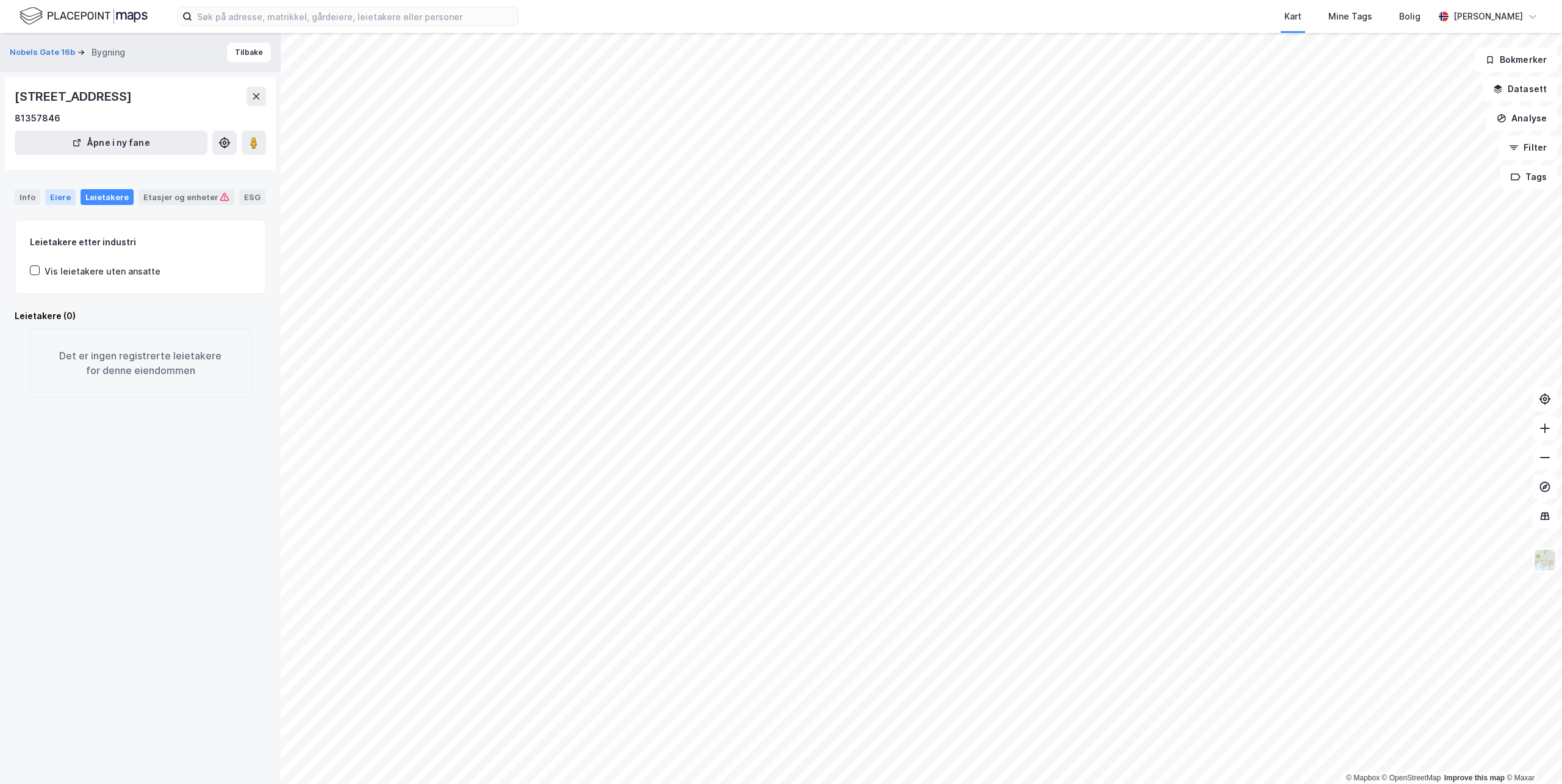
click at [62, 191] on div "Eiere" at bounding box center [60, 197] width 30 height 16
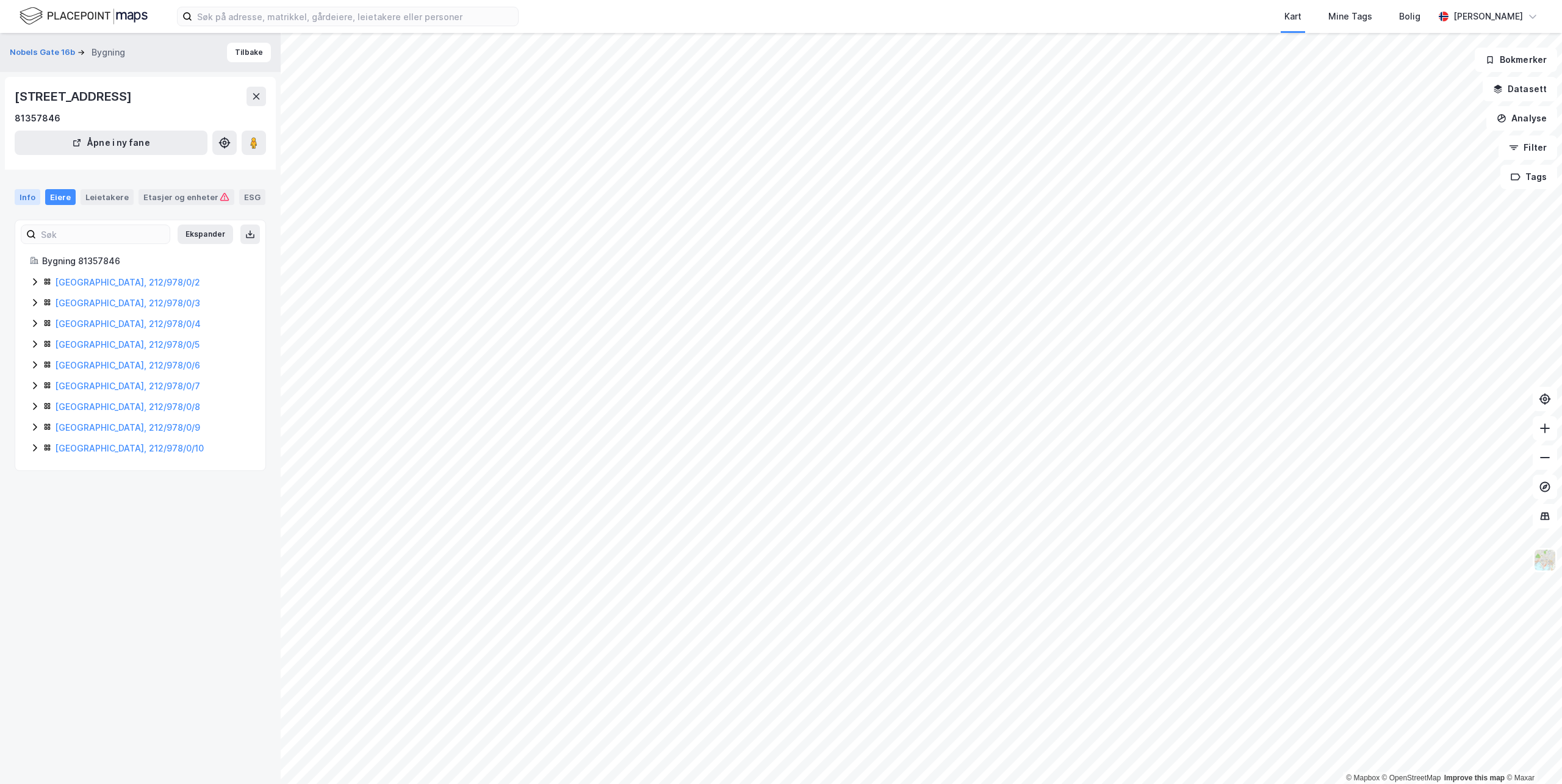
click at [29, 195] on div "Info" at bounding box center [27, 197] width 25 height 16
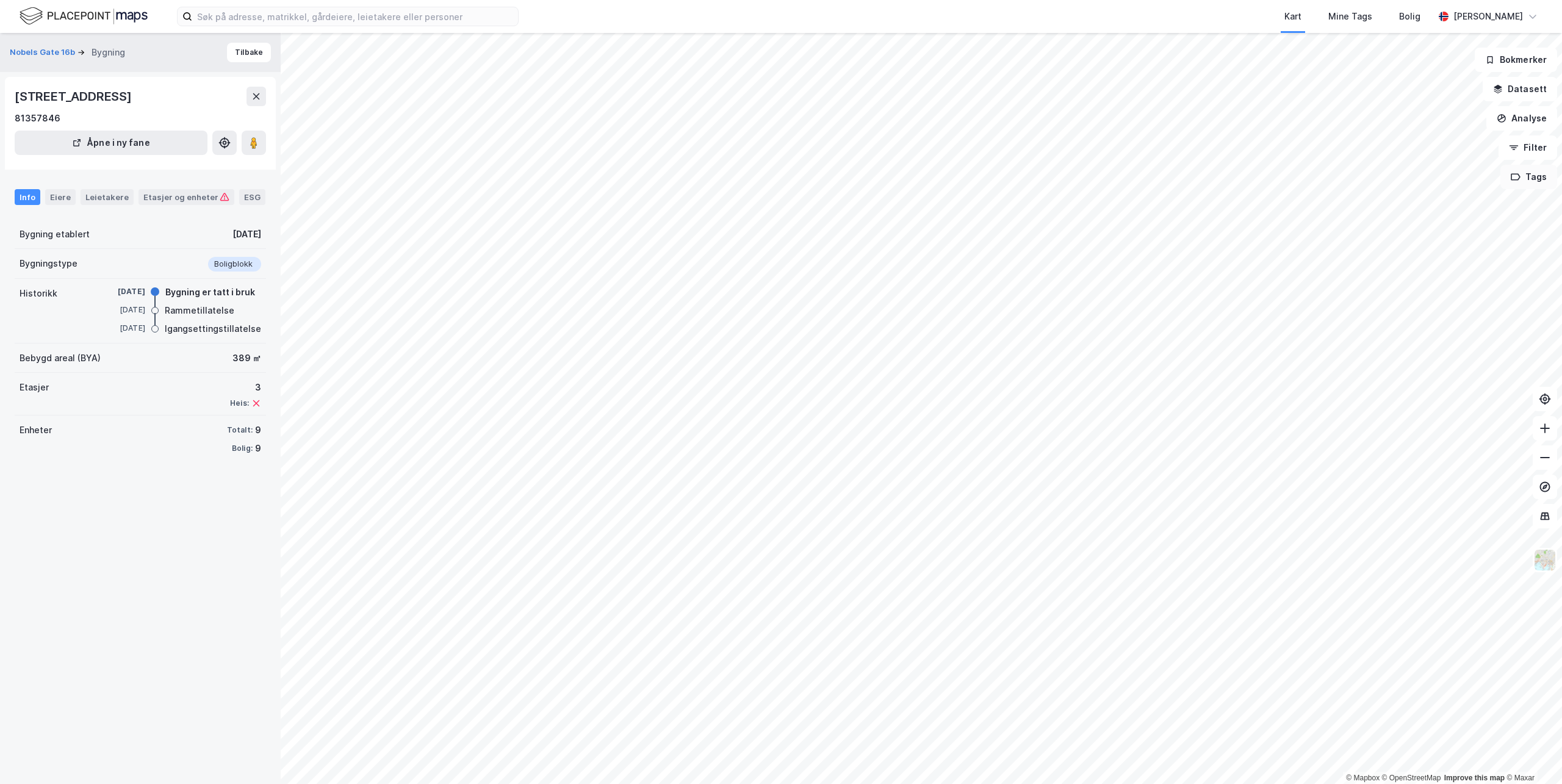
click at [1533, 174] on button "Tags" at bounding box center [1528, 177] width 57 height 25
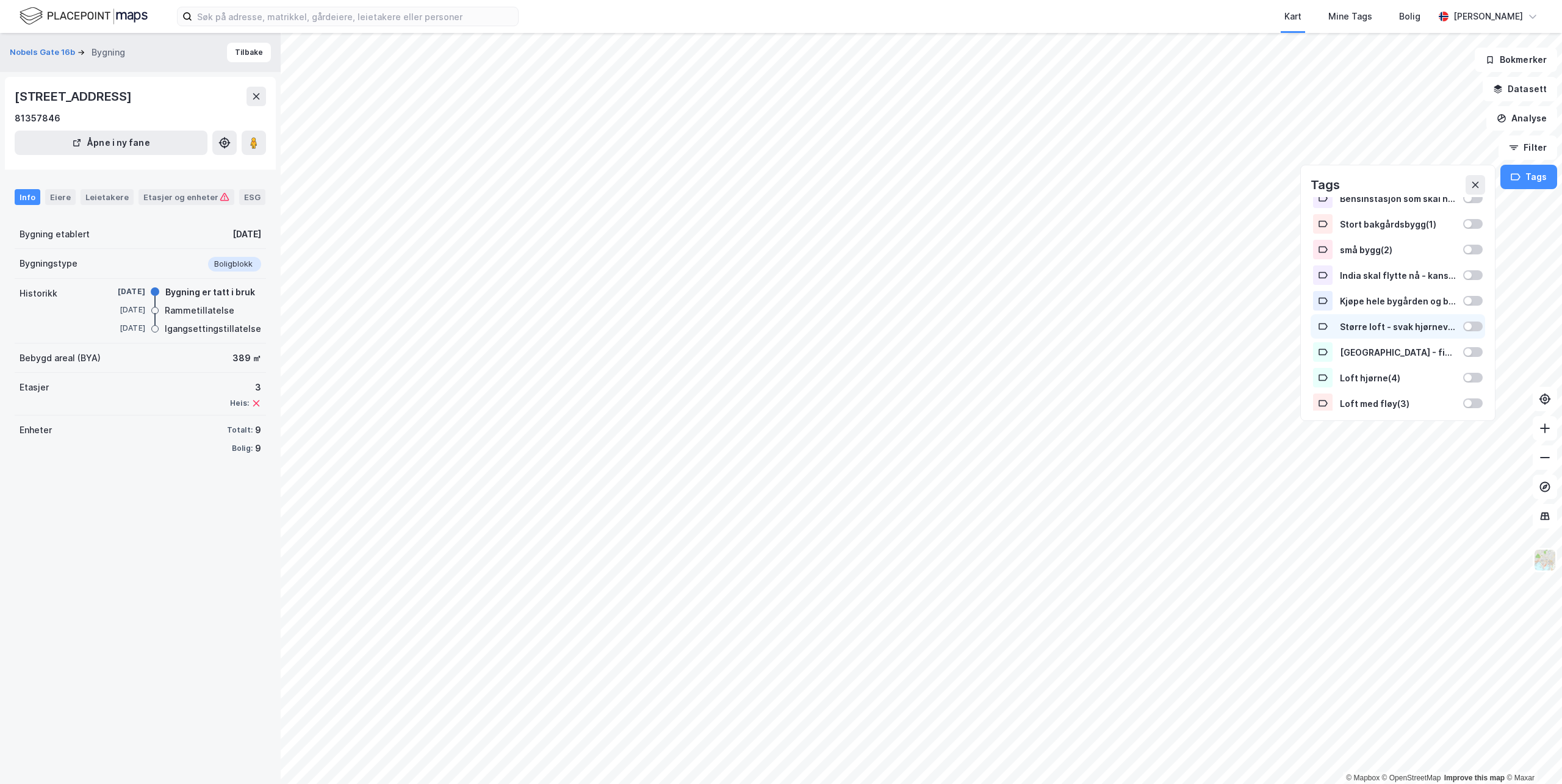
scroll to position [67, 0]
click at [1476, 184] on icon at bounding box center [1475, 185] width 7 height 7
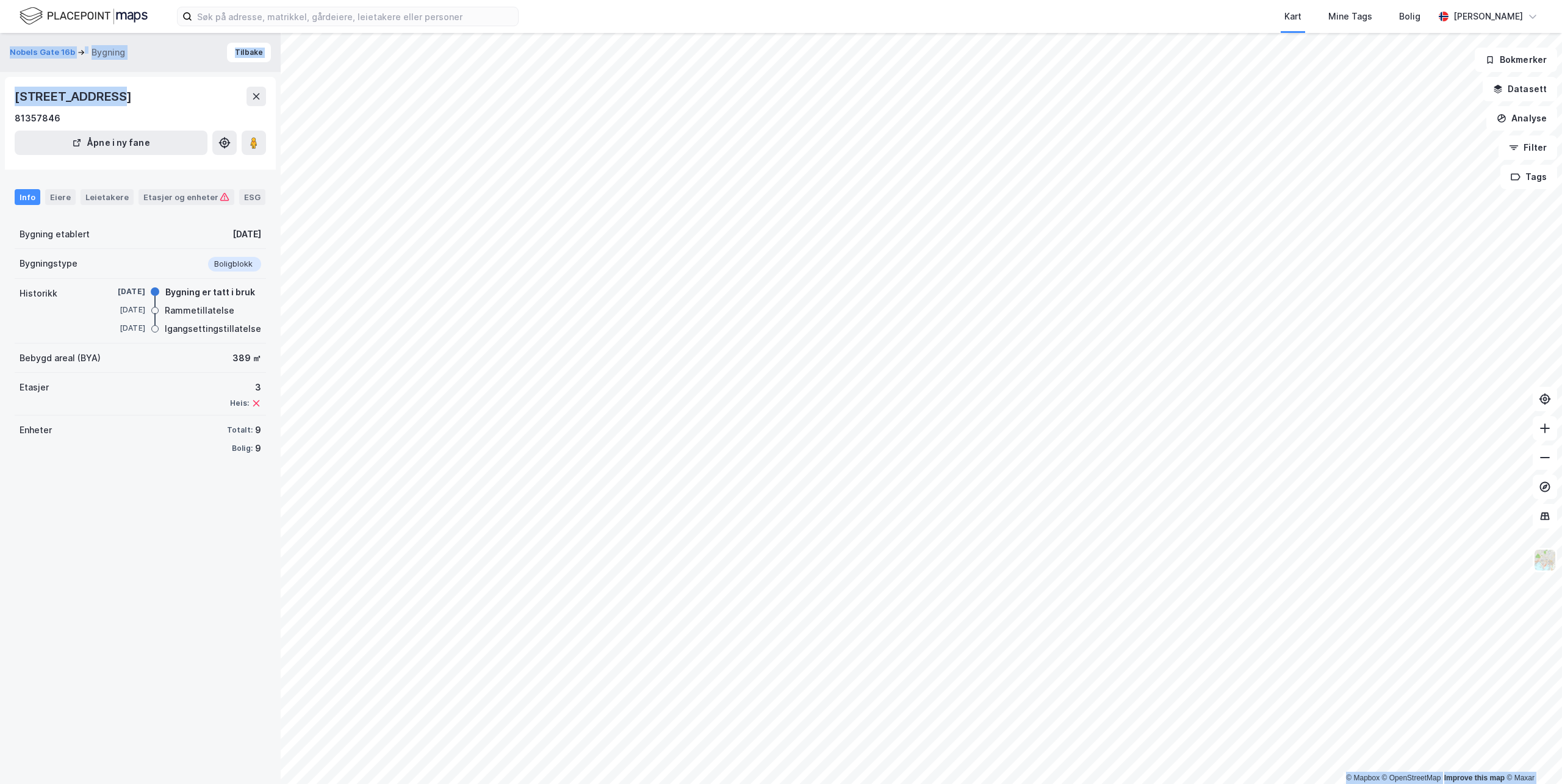
drag, startPoint x: 104, startPoint y: 96, endPoint x: -3, endPoint y: 93, distance: 107.0
click at [0, 93] on html "Kart Mine Tags Bolig Millie Thrygg © Mapbox © OpenStreetMap Improve this map © …" at bounding box center [781, 392] width 1562 height 784
drag, startPoint x: -3, startPoint y: 93, endPoint x: 77, endPoint y: 103, distance: 80.6
click at [77, 103] on div "Nobels gate 16B, 0268, OSLO" at bounding box center [74, 96] width 119 height 19
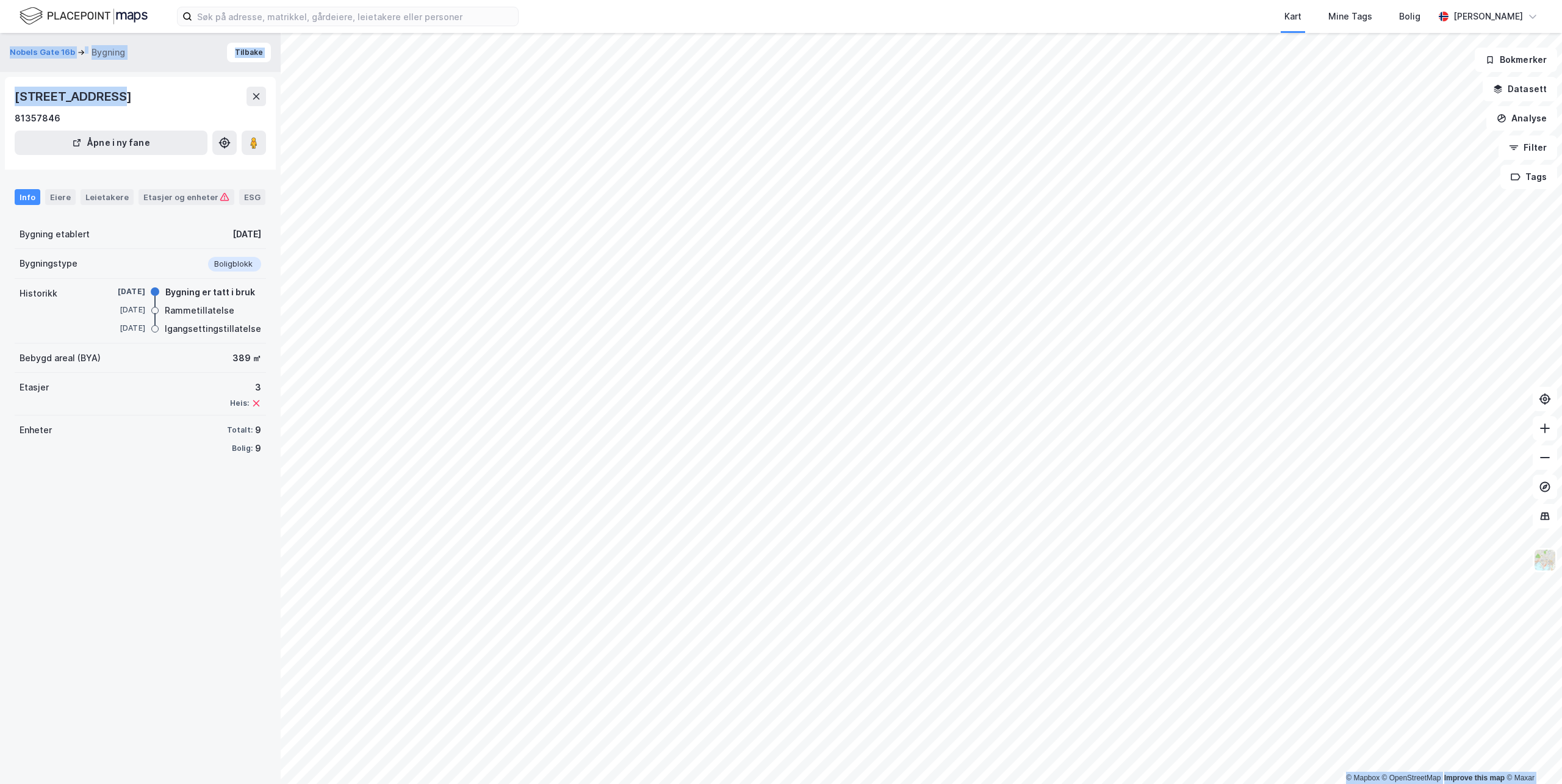
drag, startPoint x: 77, startPoint y: 103, endPoint x: 89, endPoint y: 103, distance: 12.0
click at [89, 103] on div "Nobels gate 16B, 0268, OSLO" at bounding box center [74, 96] width 119 height 19
click at [105, 96] on div "Nobels gate 16B, 0268, OSLO" at bounding box center [74, 96] width 119 height 19
click at [105, 92] on div "Nobels gate 16B, 0268, OSLO" at bounding box center [74, 96] width 119 height 19
drag, startPoint x: 105, startPoint y: 92, endPoint x: 29, endPoint y: 85, distance: 76.3
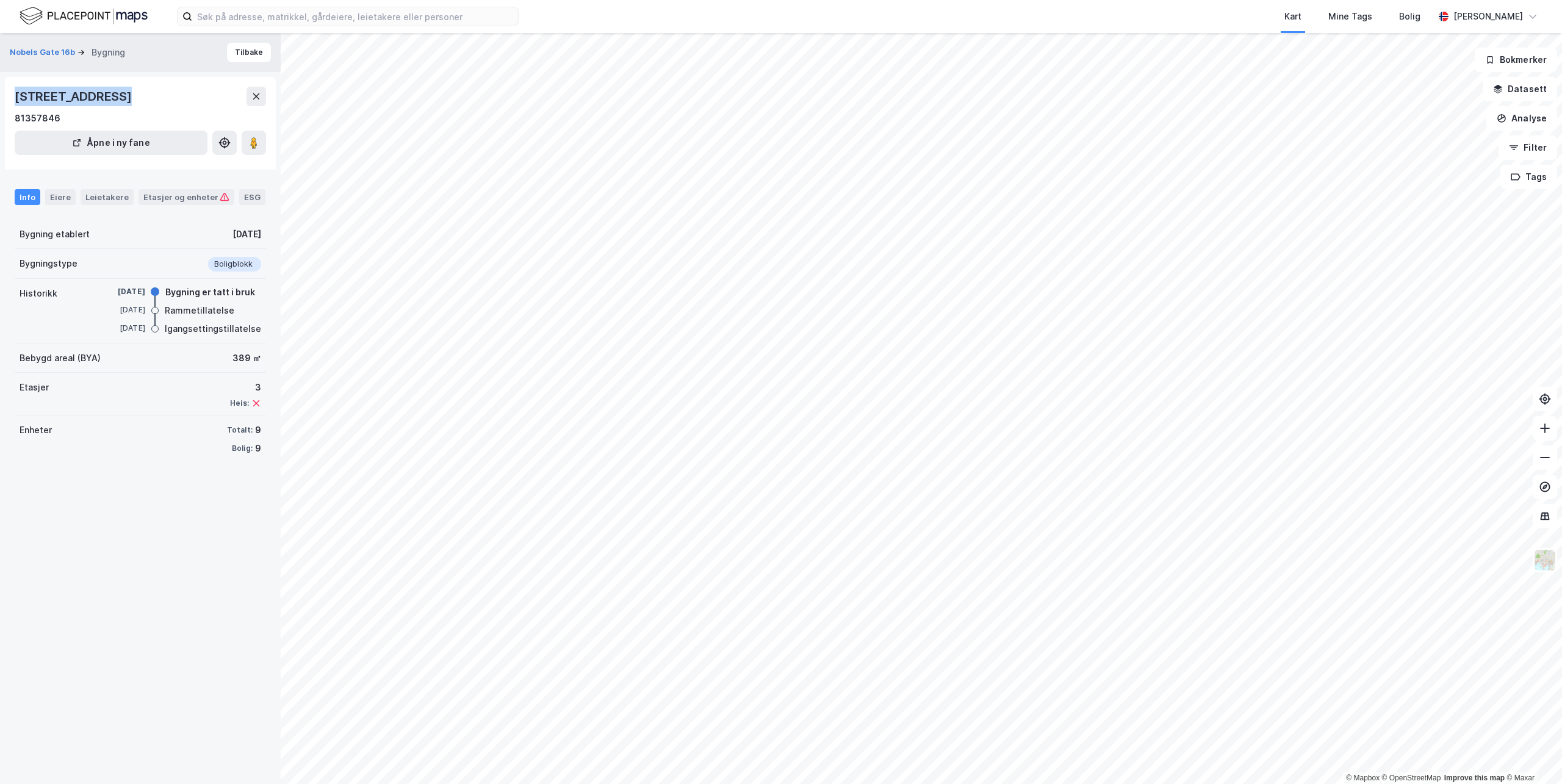
click at [29, 85] on div "Nobels gate 16B, 0268, OSLO 81357846 Åpne i ny fane" at bounding box center [140, 123] width 271 height 93
click at [143, 19] on img at bounding box center [83, 16] width 128 height 21
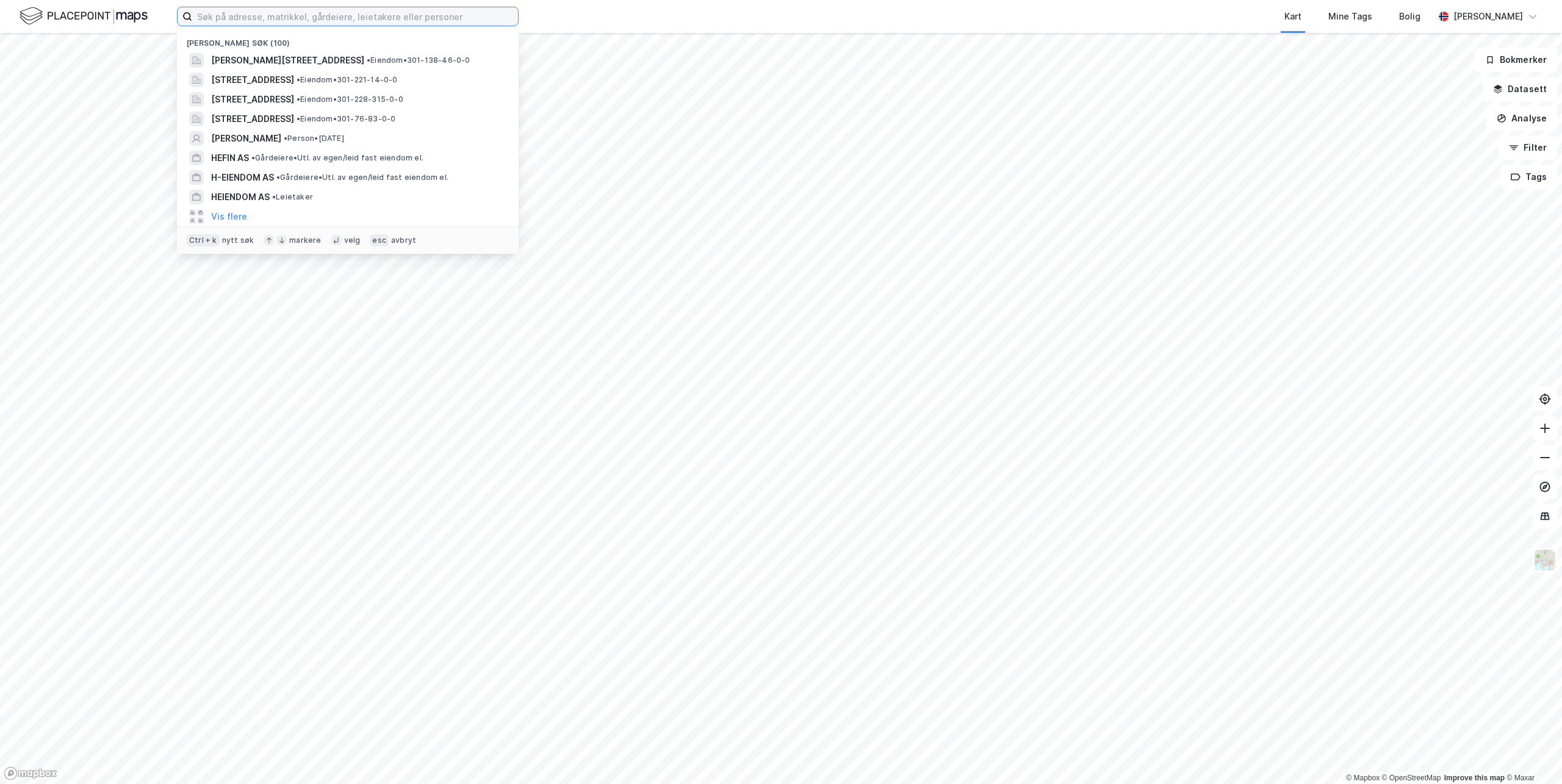
click at [262, 16] on input at bounding box center [355, 16] width 326 height 19
paste input "Nobels gate 16B,"
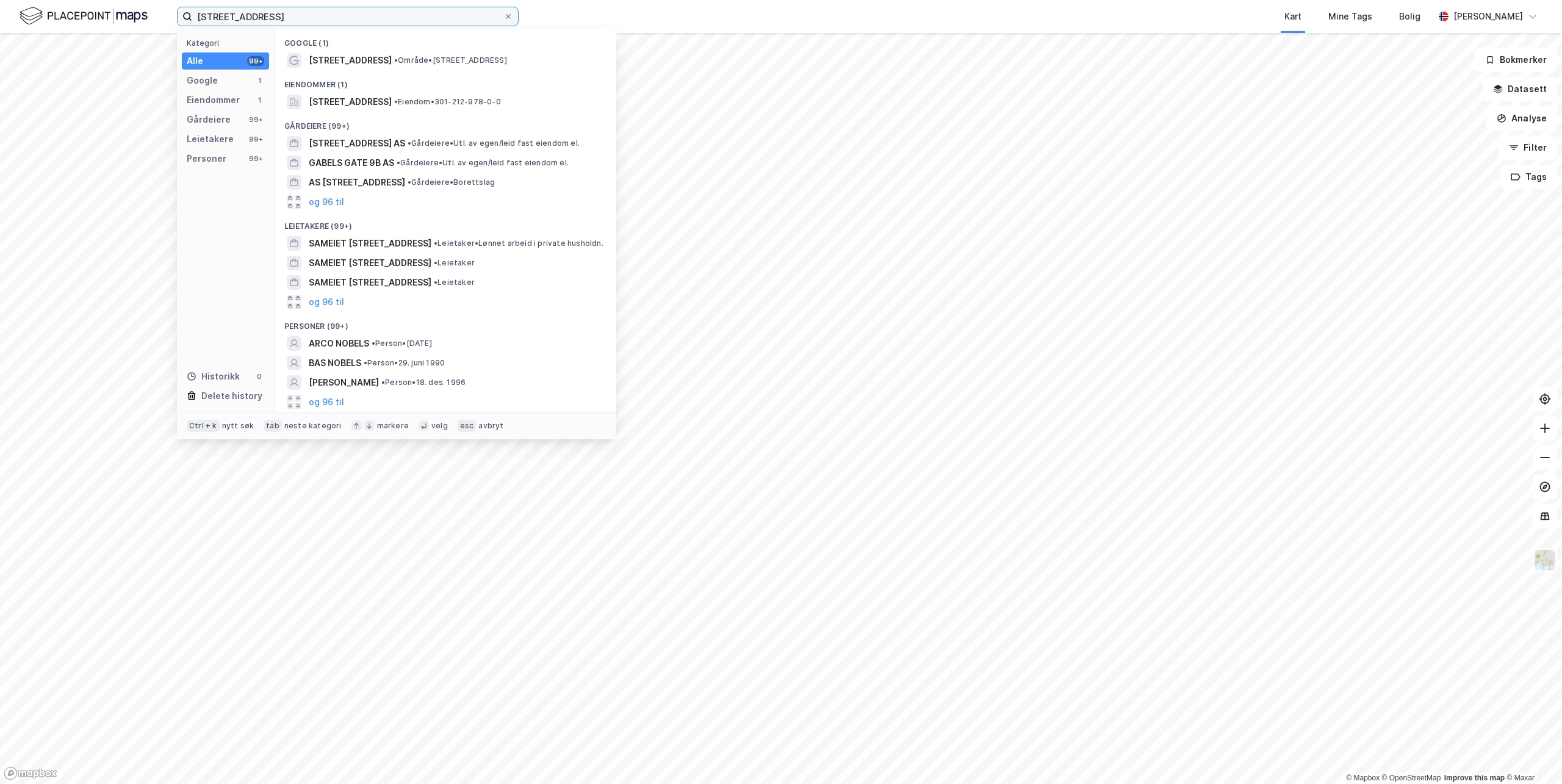
type input "Nobels gate 16B"
click at [324, 58] on span "Nobels gate 16B" at bounding box center [350, 60] width 83 height 14
click at [296, 14] on input "Nobels gate 16B" at bounding box center [348, 16] width 311 height 19
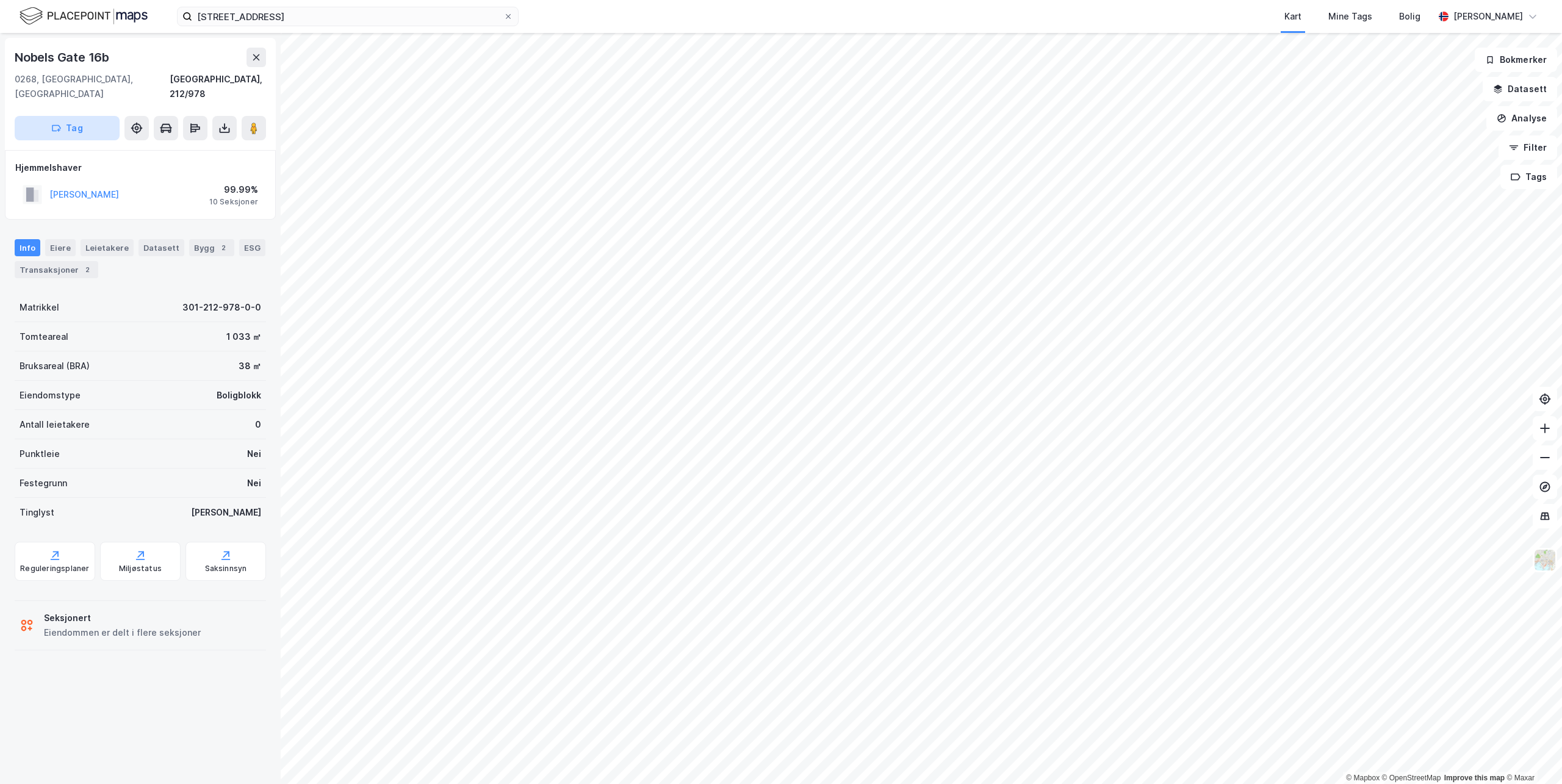
click at [85, 116] on button "Tag" at bounding box center [67, 128] width 105 height 25
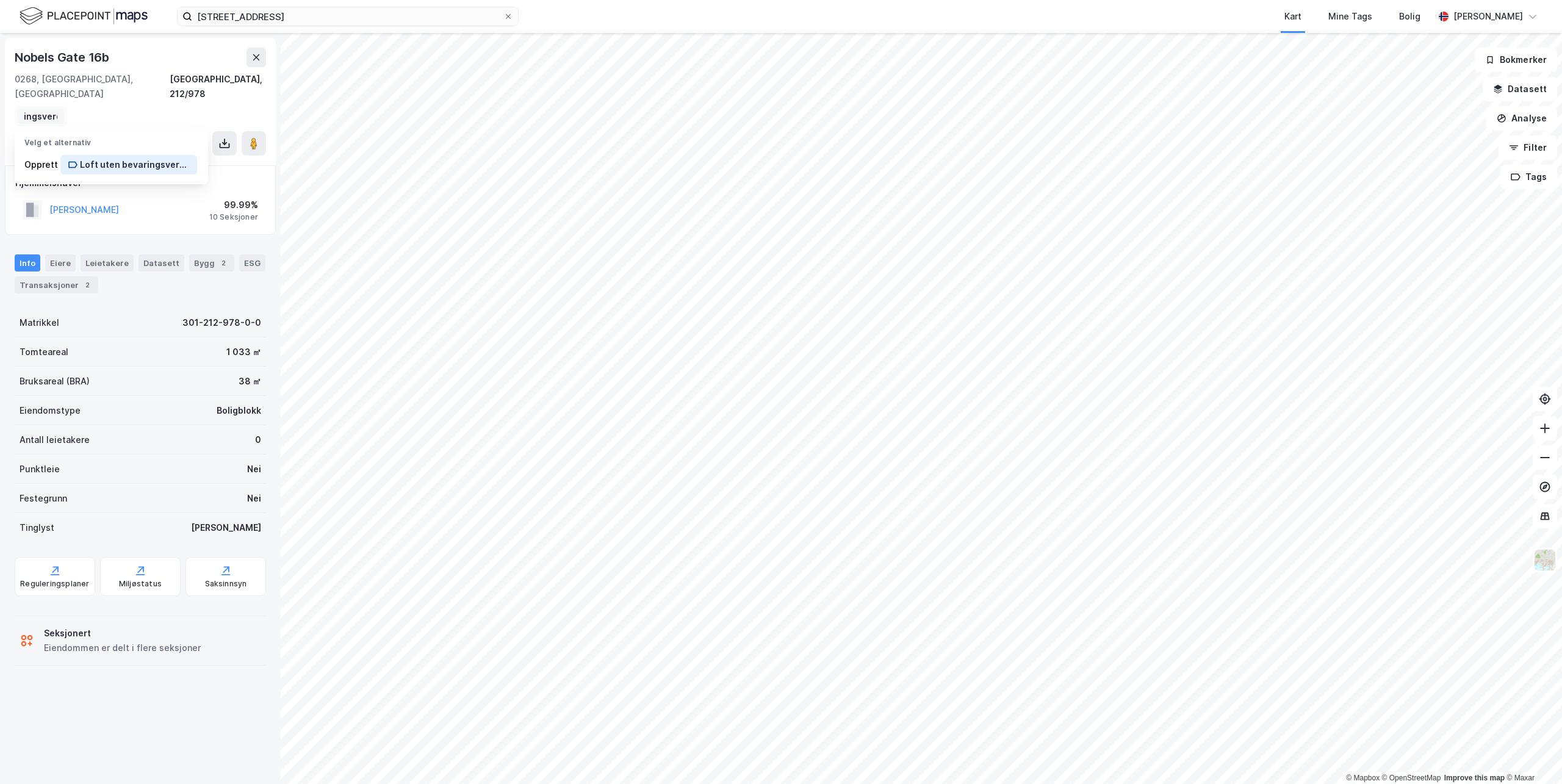
scroll to position [0, 76]
type input "Loft uten bevaringsverdier"
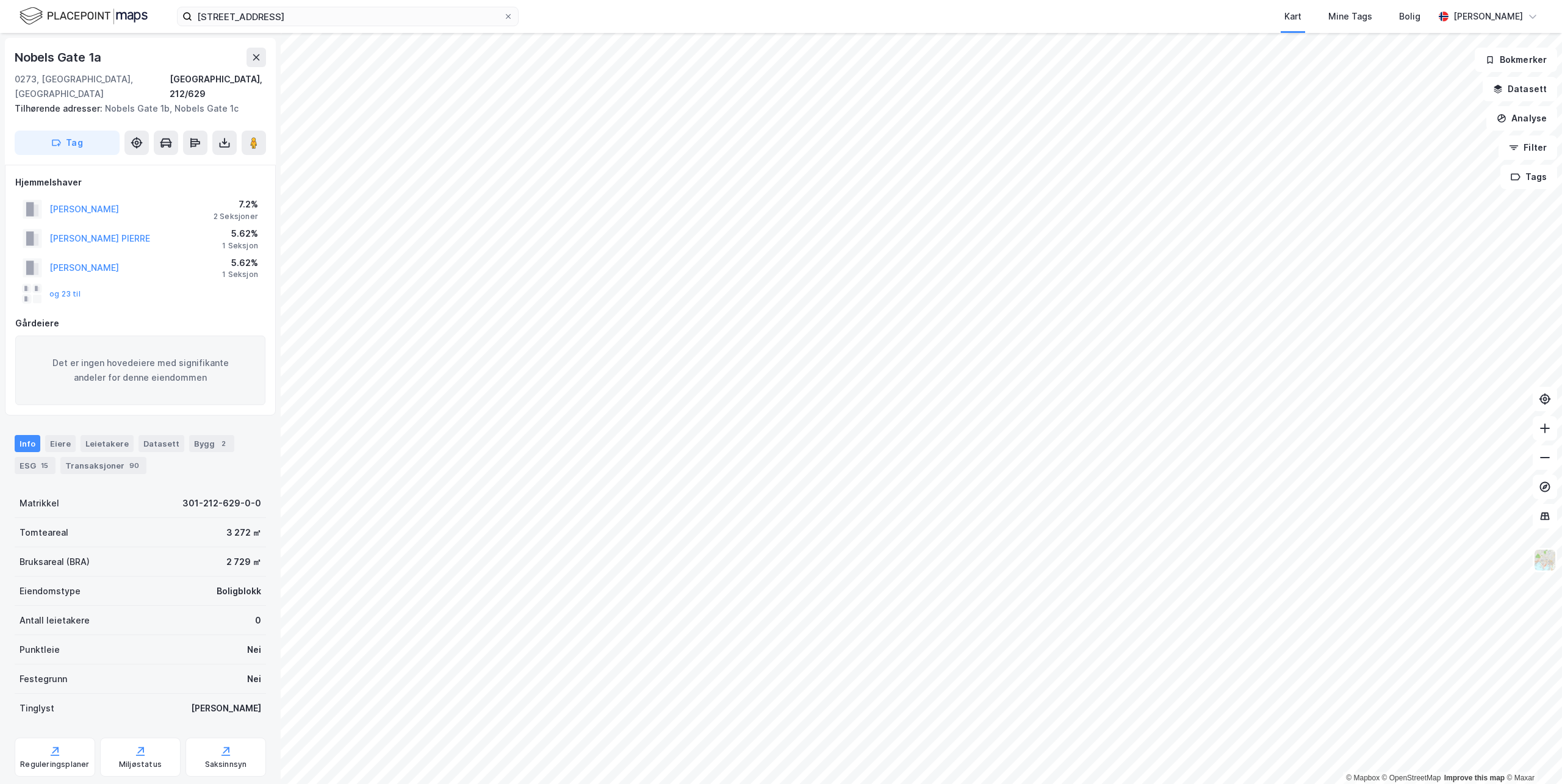
click at [237, 446] on div "© Mapbox © OpenStreetMap Improve this map © Maxar Nobels Gate 1a 0273, Oslo, Os…" at bounding box center [781, 408] width 1562 height 750
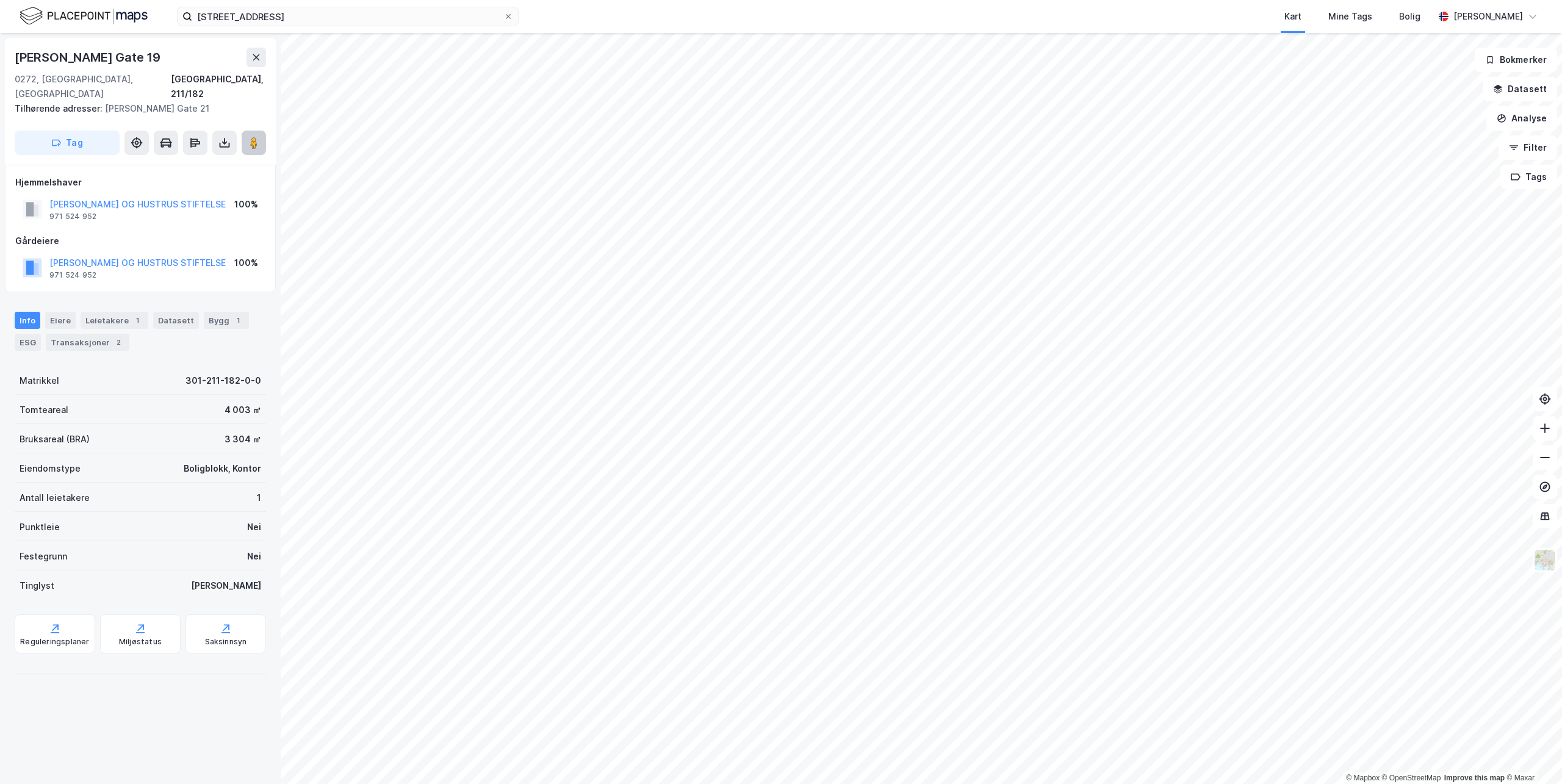
click at [255, 136] on image at bounding box center [254, 143] width 8 height 12
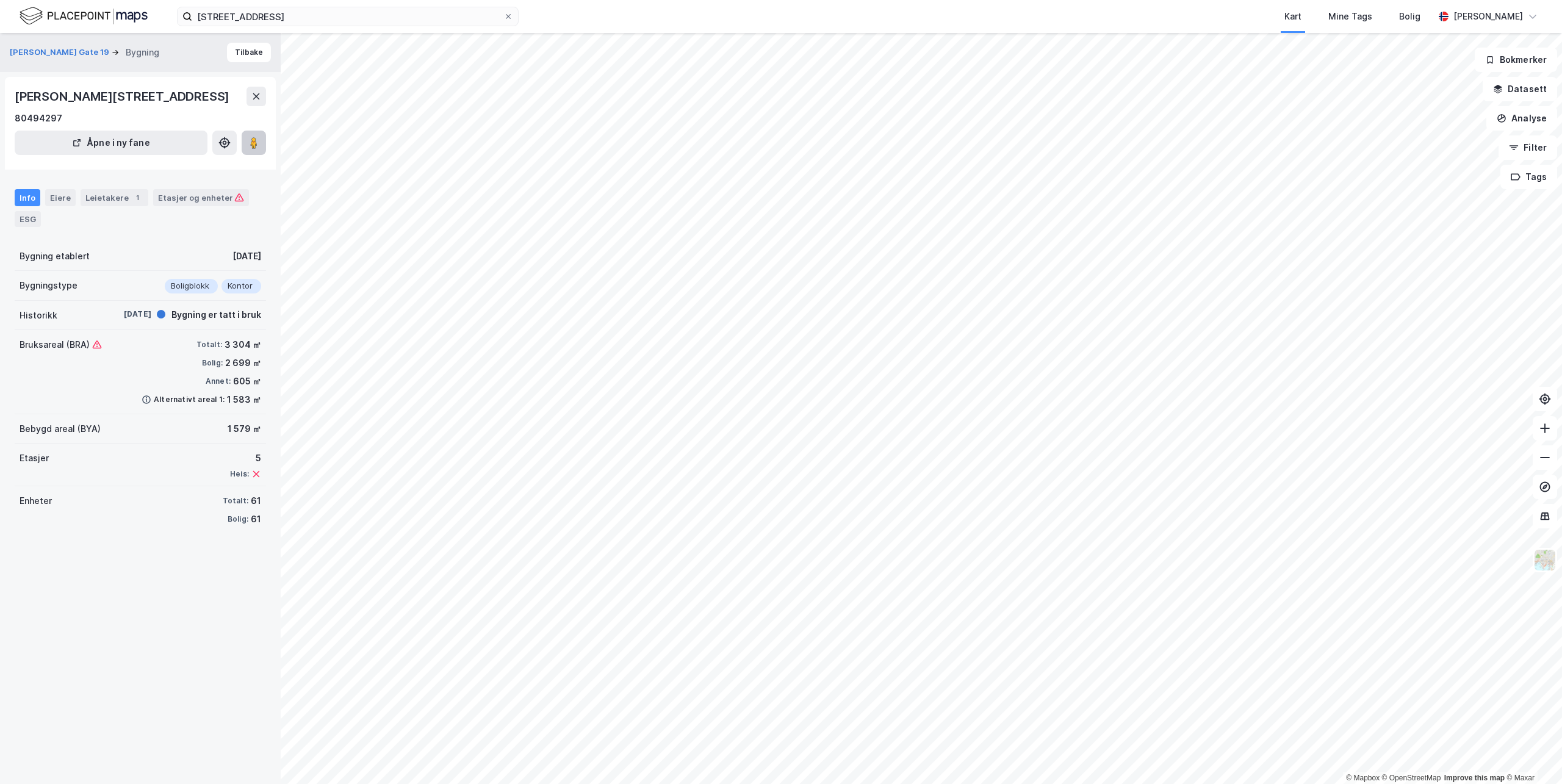
click at [254, 146] on image at bounding box center [254, 143] width 8 height 12
click at [62, 204] on div "Eiere" at bounding box center [60, 197] width 30 height 17
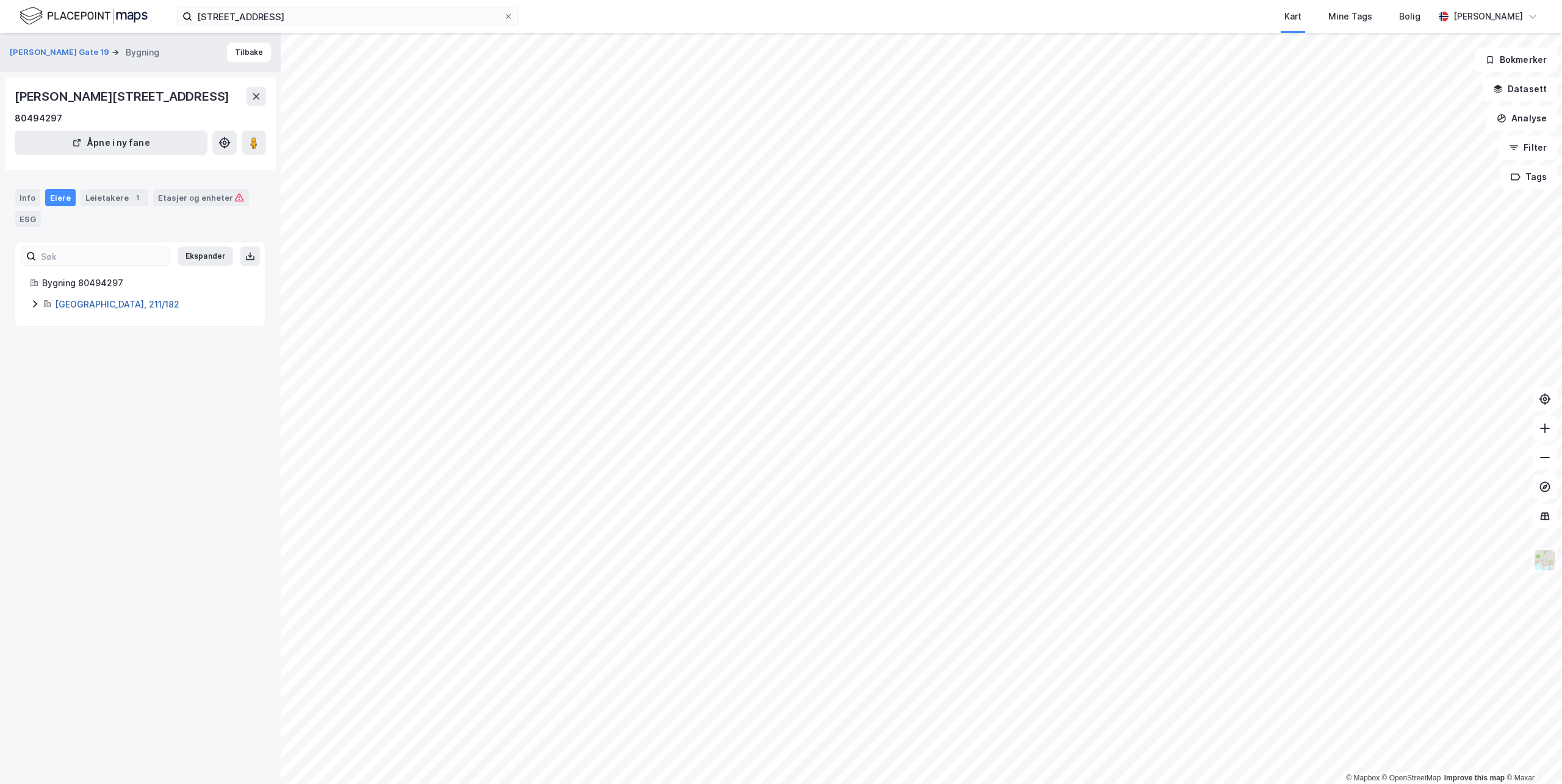
click at [73, 299] on link "Oslo, 211/182" at bounding box center [117, 304] width 125 height 10
click at [259, 145] on icon at bounding box center [254, 143] width 12 height 12
